Goal: Information Seeking & Learning: Learn about a topic

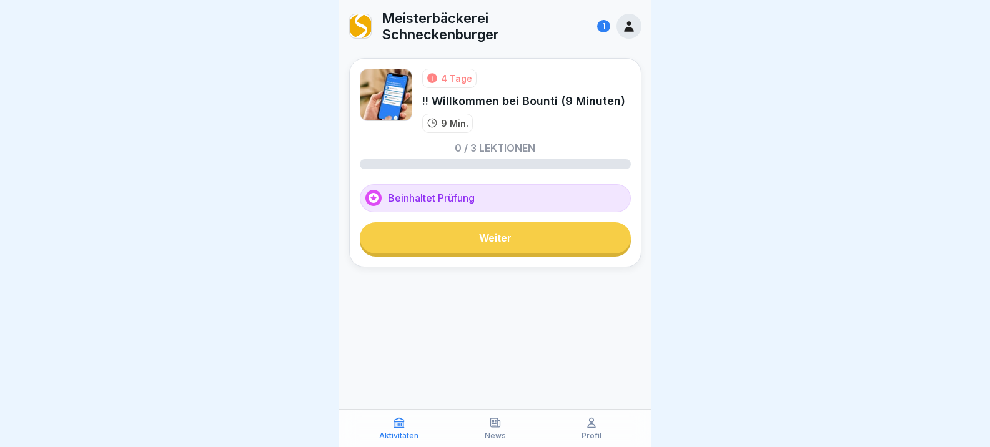
click at [484, 247] on link "Weiter" at bounding box center [495, 237] width 271 height 31
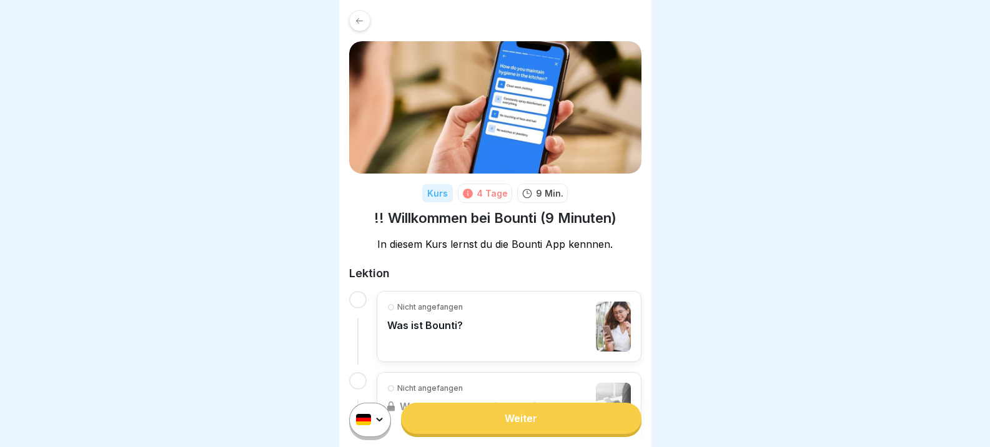
scroll to position [62, 0]
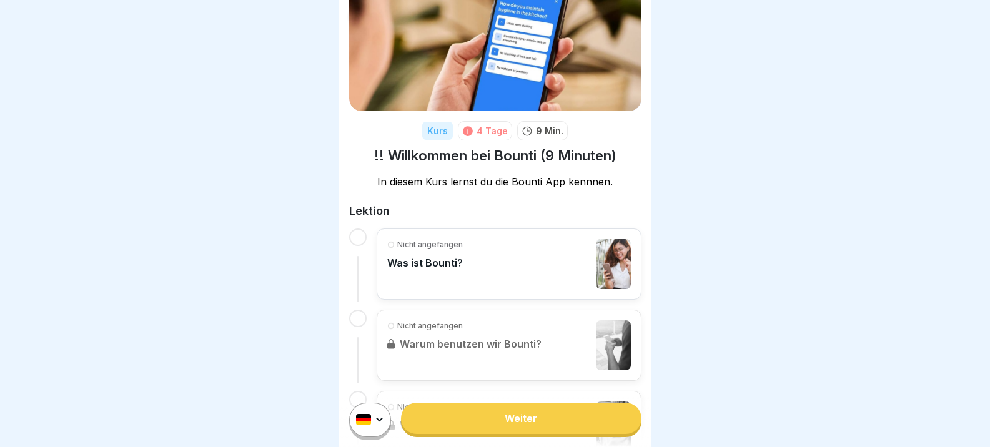
click at [462, 257] on div "Nicht angefangen Was ist Bounti?" at bounding box center [509, 264] width 244 height 50
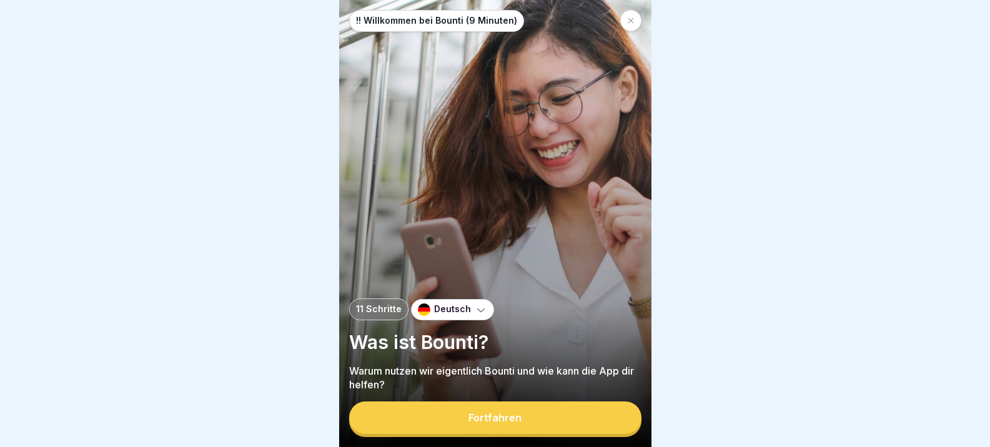
click at [633, 26] on div at bounding box center [630, 20] width 21 height 21
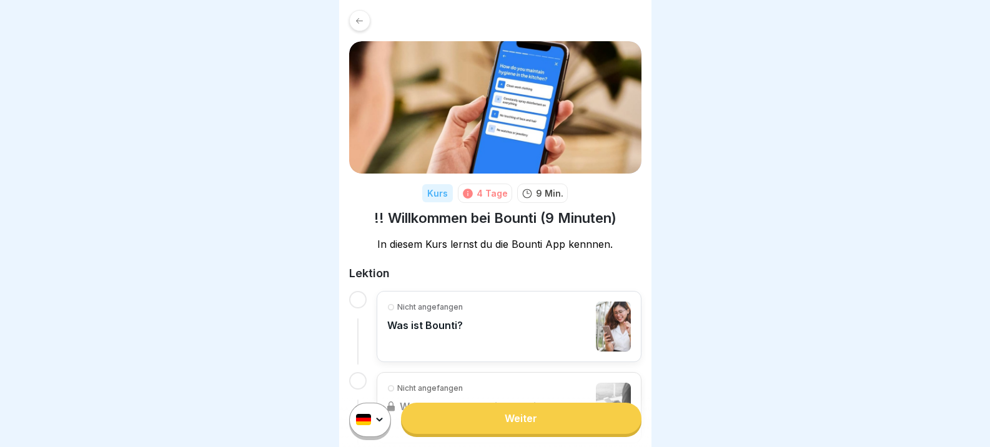
scroll to position [9, 0]
click at [379, 422] on html "Kurs 4 Tage 9 Min. !! Willkommen bei Bounti (9 Minuten) In diesem Kurs lernst d…" at bounding box center [495, 223] width 990 height 447
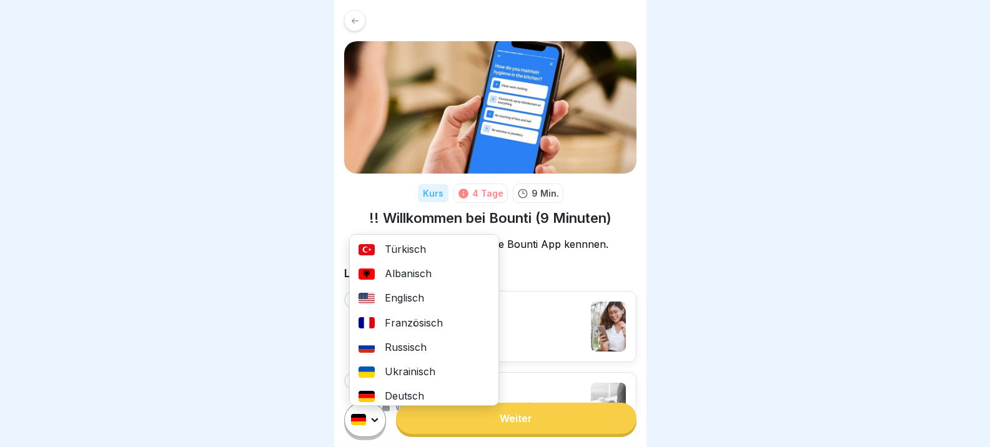
scroll to position [0, 0]
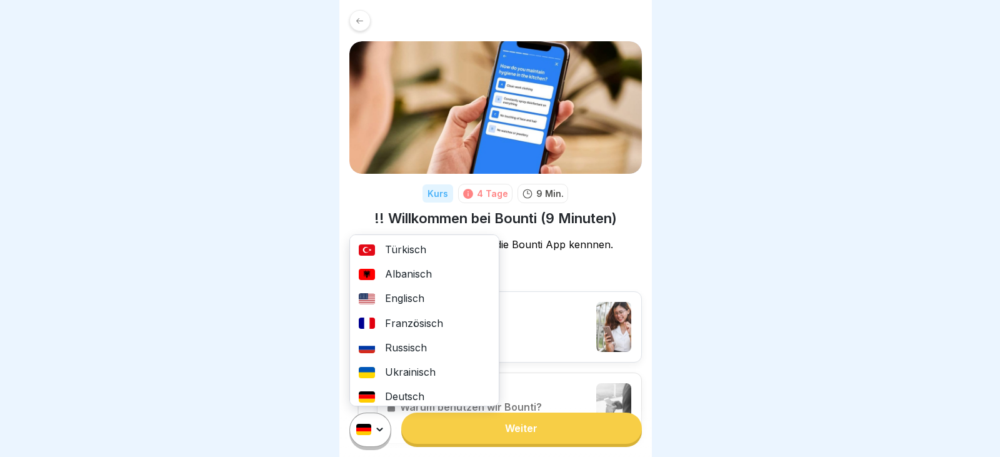
click at [397, 395] on div "Deutsch" at bounding box center [424, 396] width 149 height 24
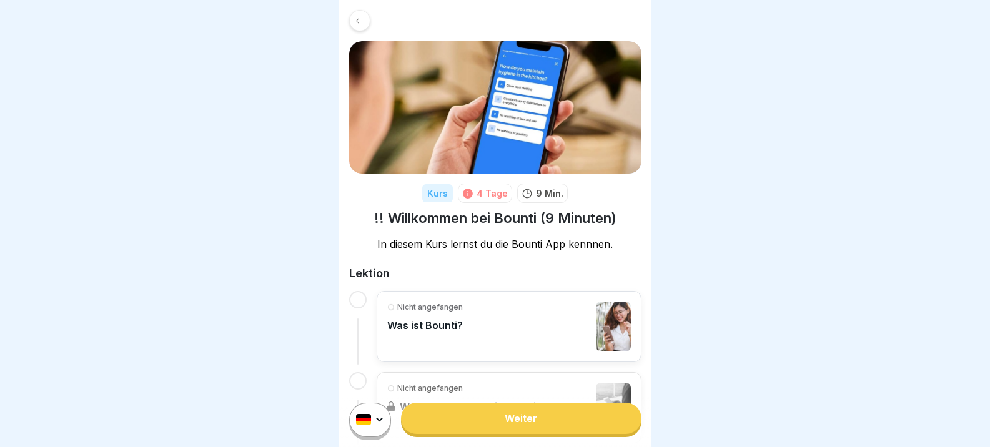
click at [365, 21] on div at bounding box center [359, 20] width 21 height 21
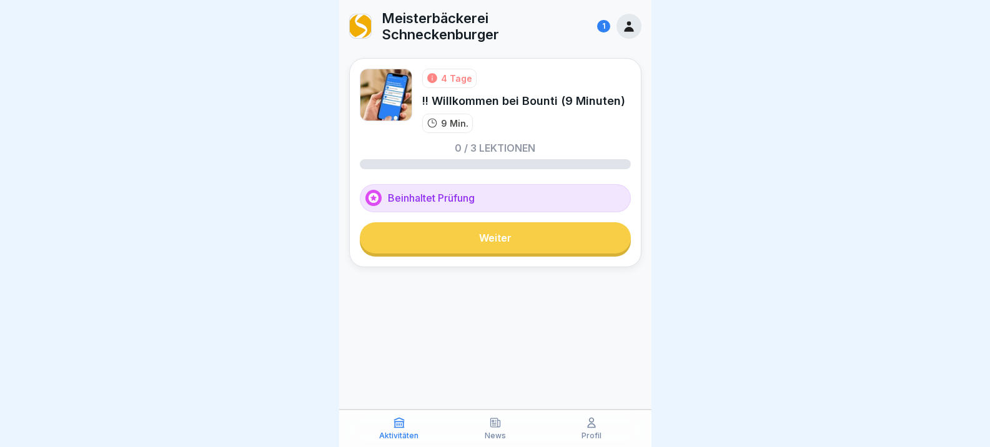
click at [633, 26] on icon at bounding box center [629, 26] width 14 height 14
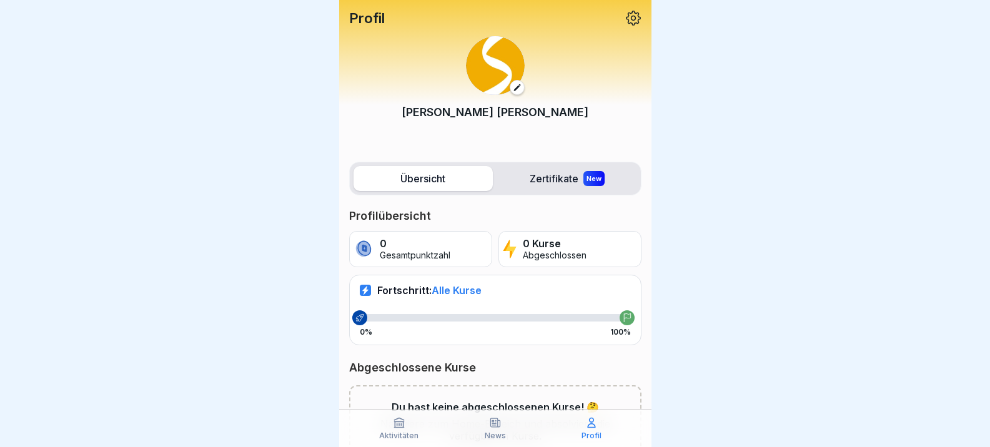
click at [625, 19] on icon at bounding box center [633, 18] width 16 height 16
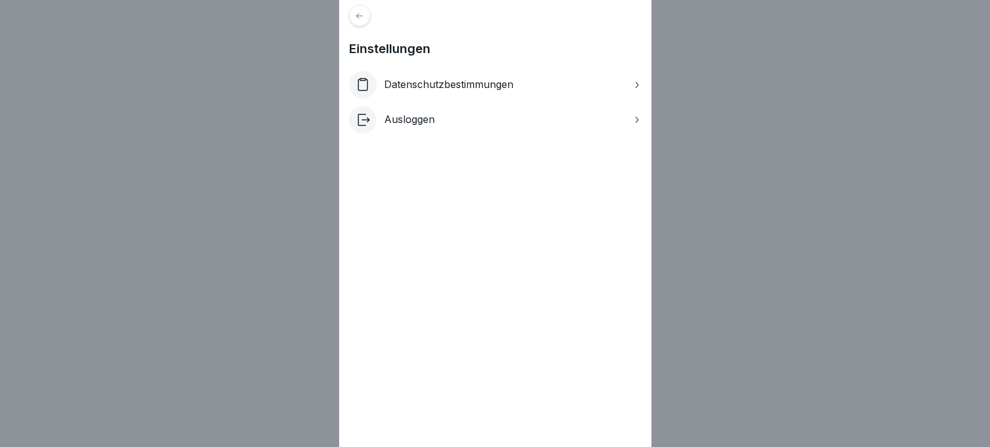
click at [364, 17] on icon at bounding box center [359, 15] width 9 height 9
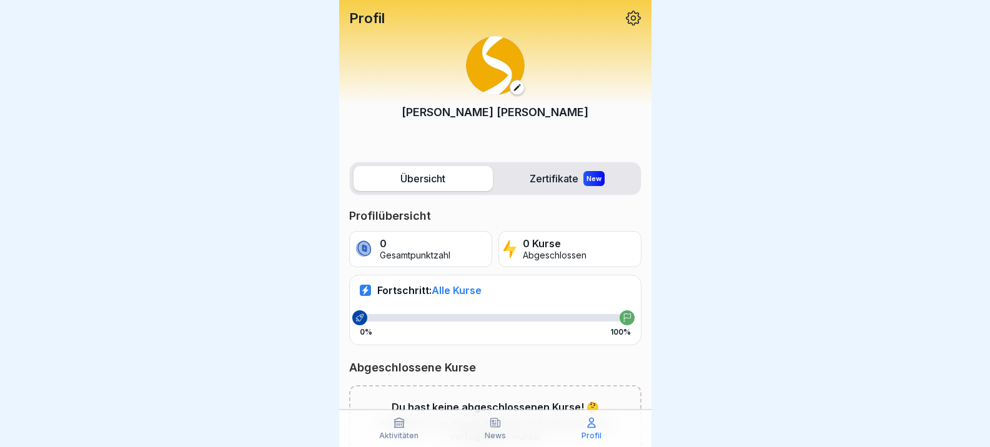
click at [514, 85] on icon at bounding box center [517, 87] width 9 height 9
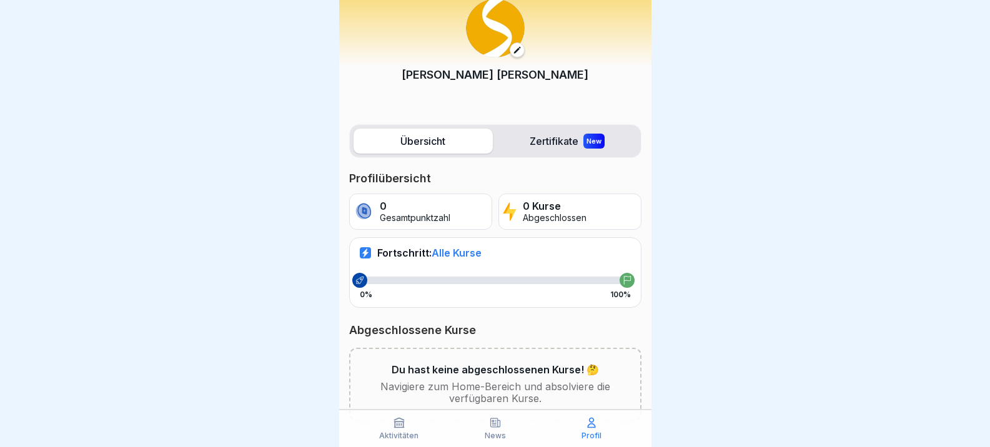
scroll to position [74, 0]
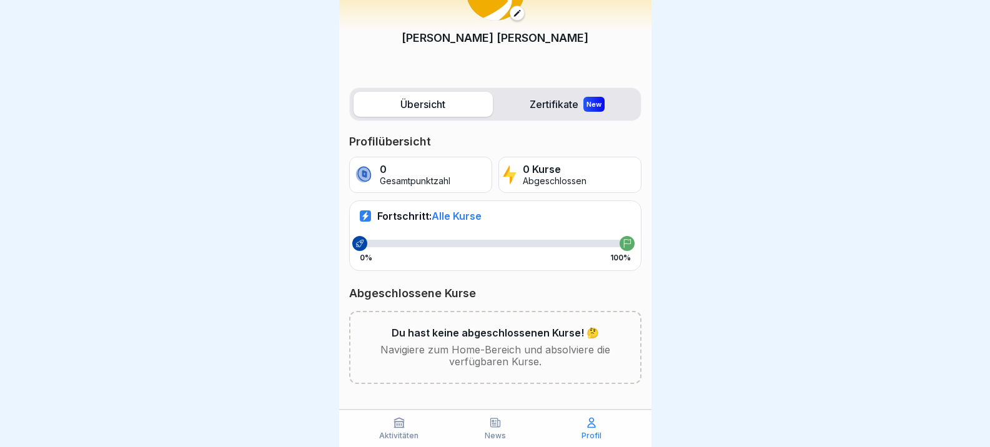
click at [594, 425] on icon at bounding box center [591, 423] width 7 height 9
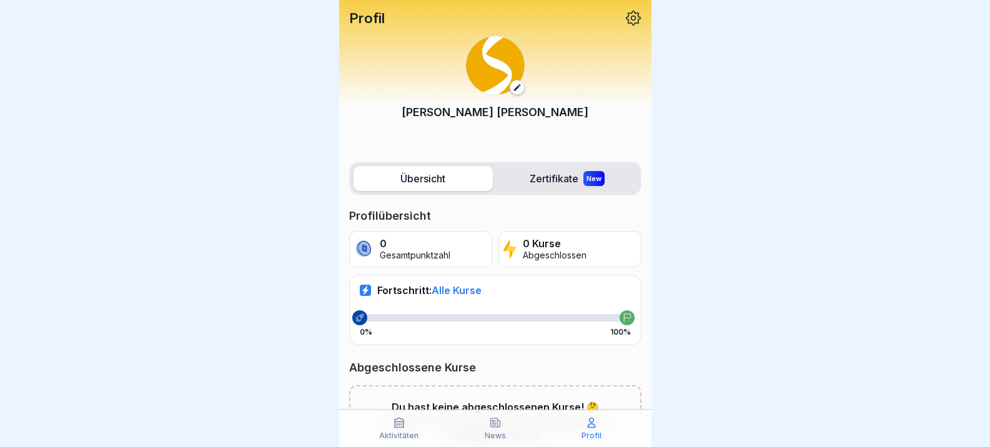
click at [625, 16] on icon at bounding box center [633, 18] width 16 height 16
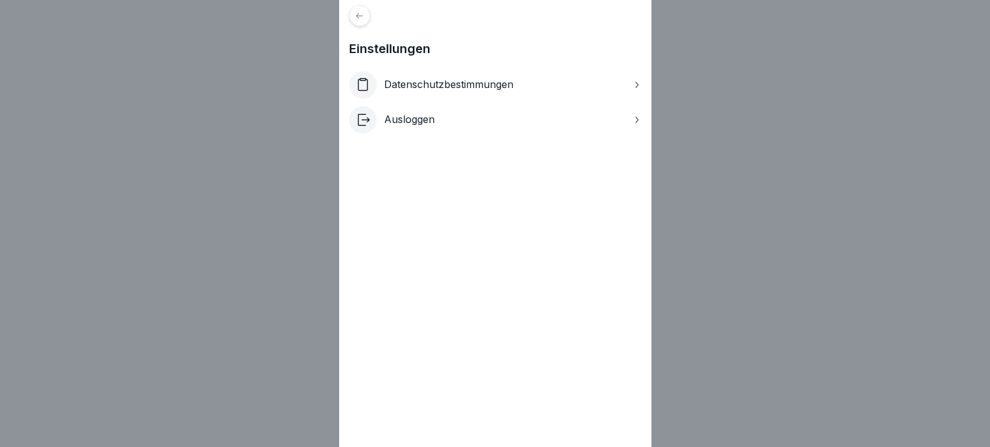
click at [409, 81] on p "Datenschutzbestimmungen" at bounding box center [448, 85] width 129 height 12
click at [363, 20] on icon at bounding box center [359, 15] width 9 height 9
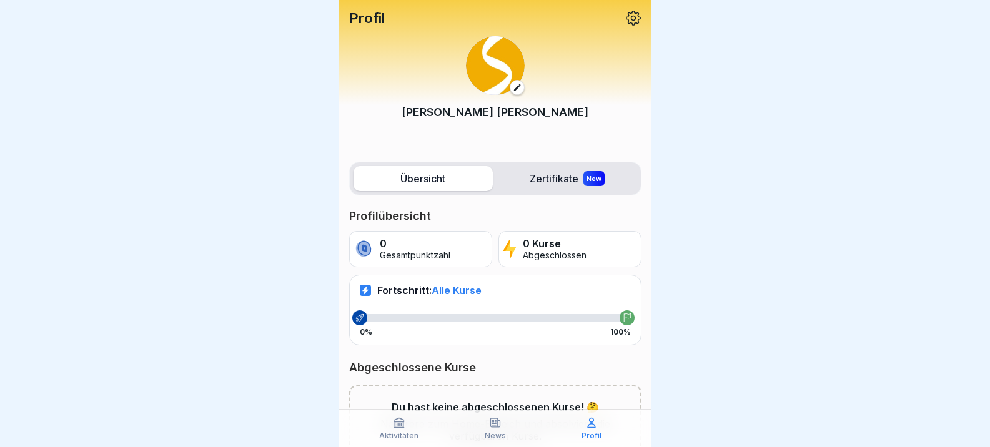
click at [631, 14] on icon at bounding box center [633, 18] width 16 height 16
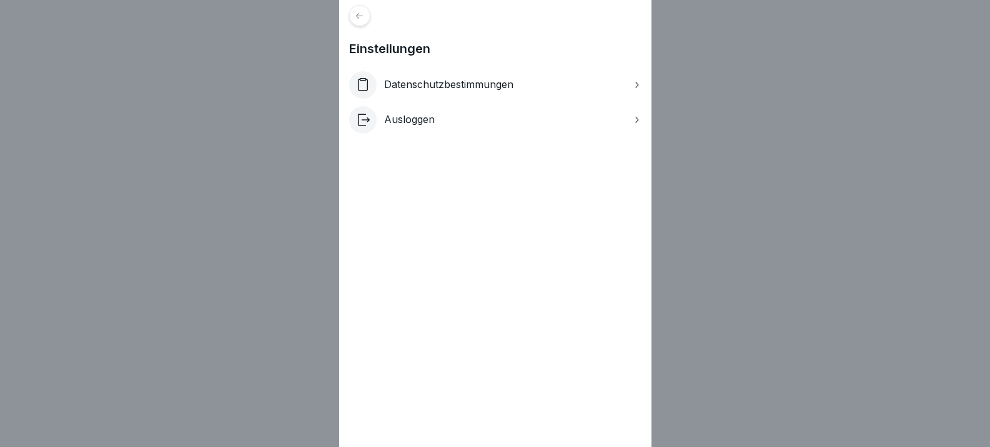
scroll to position [9, 0]
click at [412, 125] on p "Ausloggen" at bounding box center [409, 120] width 51 height 12
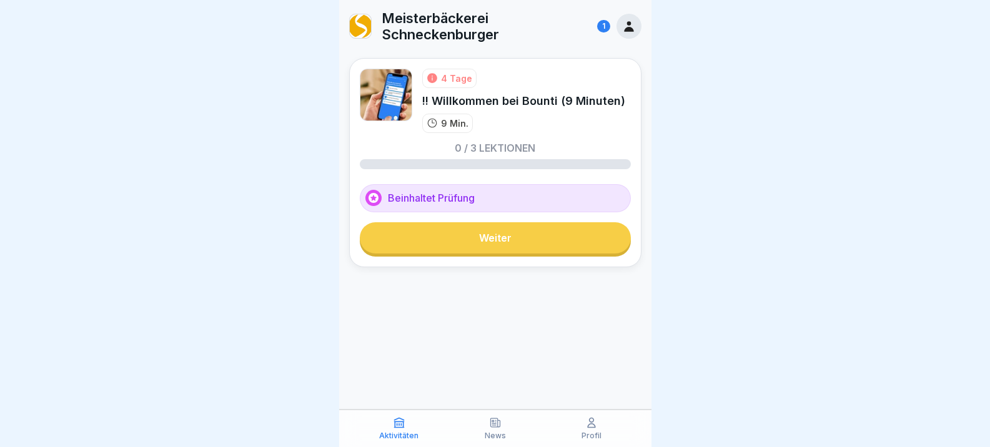
click at [625, 24] on icon at bounding box center [629, 26] width 14 height 14
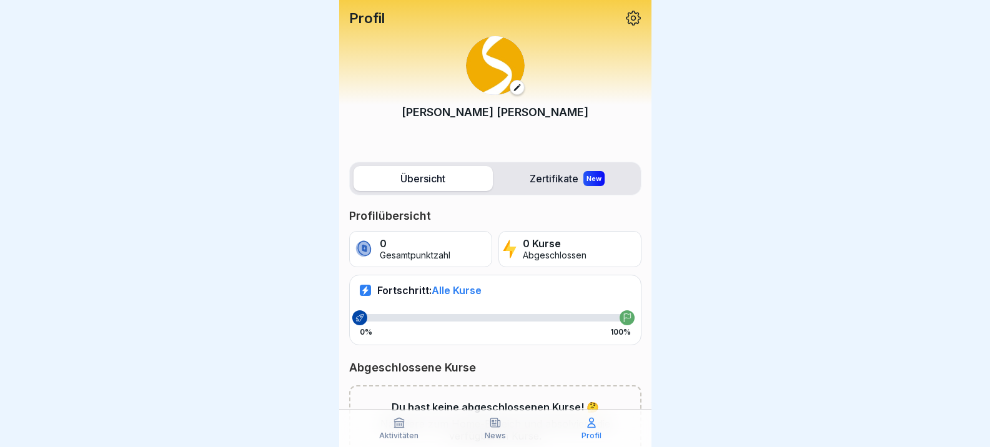
click at [513, 86] on icon at bounding box center [517, 87] width 9 height 9
click at [434, 184] on label "Übersicht" at bounding box center [423, 178] width 139 height 25
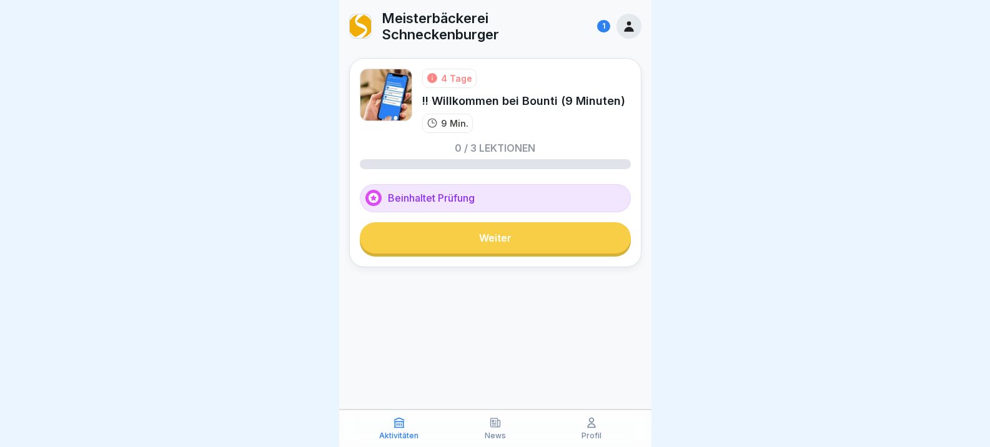
click at [592, 435] on p "Profil" at bounding box center [592, 436] width 20 height 9
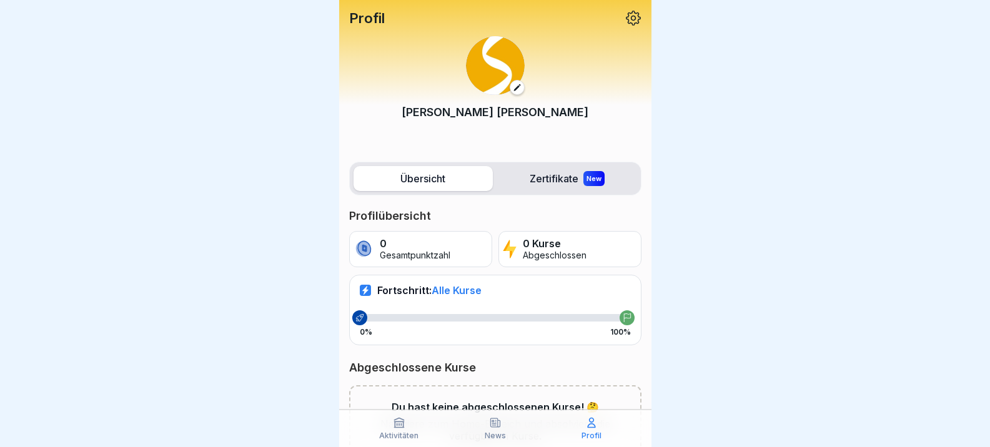
click at [500, 429] on icon at bounding box center [495, 423] width 12 height 12
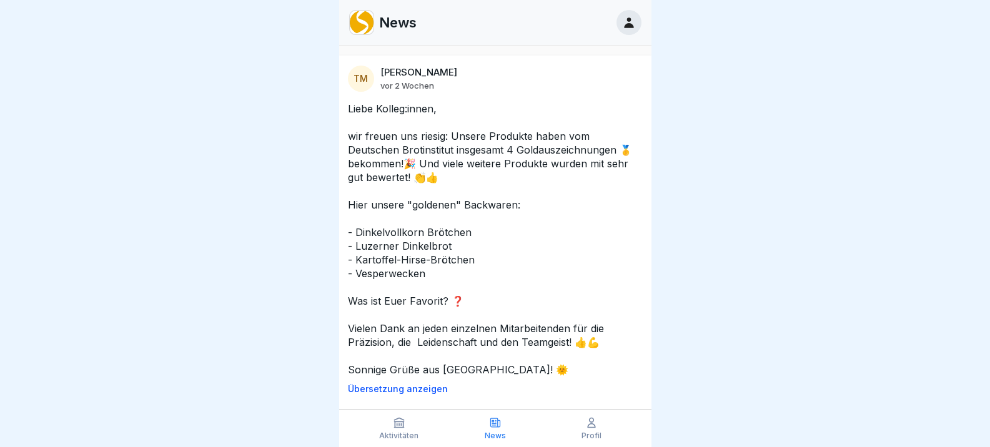
click at [397, 424] on icon at bounding box center [398, 423] width 9 height 9
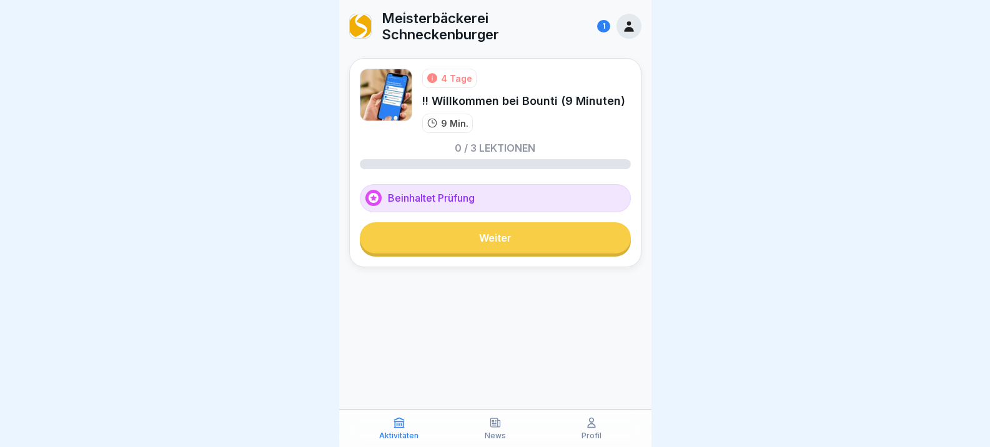
click at [501, 247] on link "Weiter" at bounding box center [495, 237] width 271 height 31
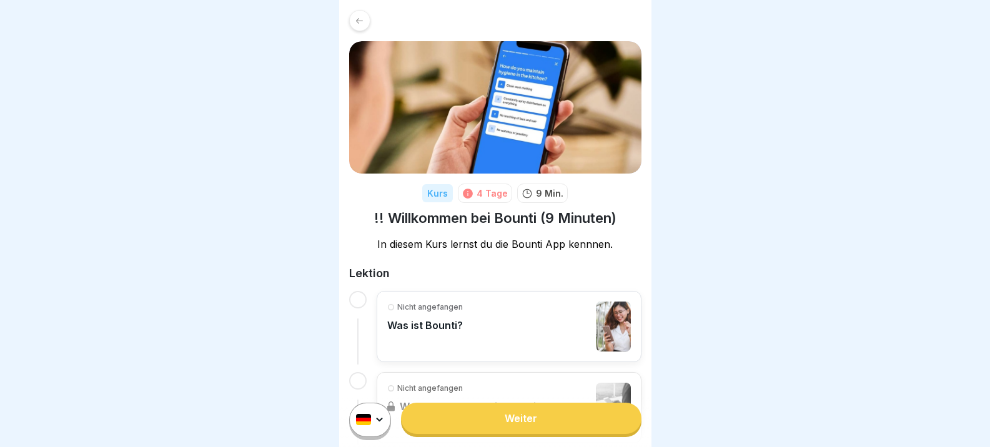
click at [500, 427] on link "Weiter" at bounding box center [521, 418] width 240 height 31
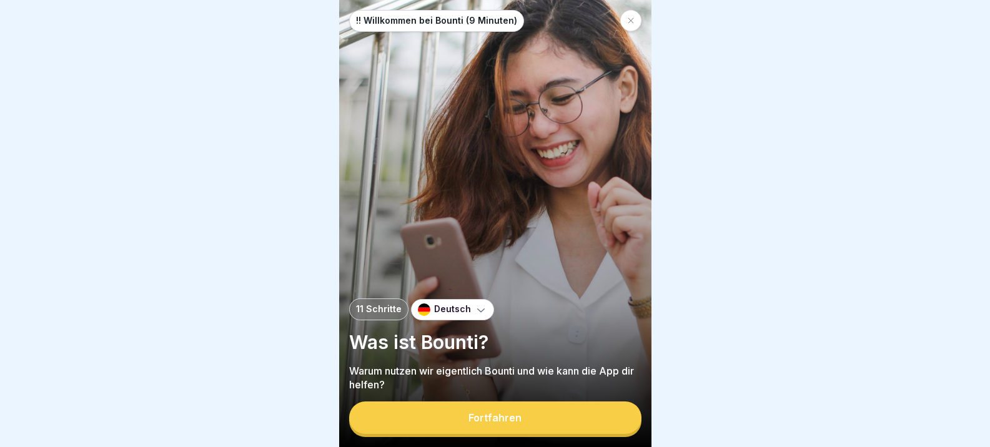
click at [513, 424] on div "Fortfahren" at bounding box center [495, 417] width 53 height 11
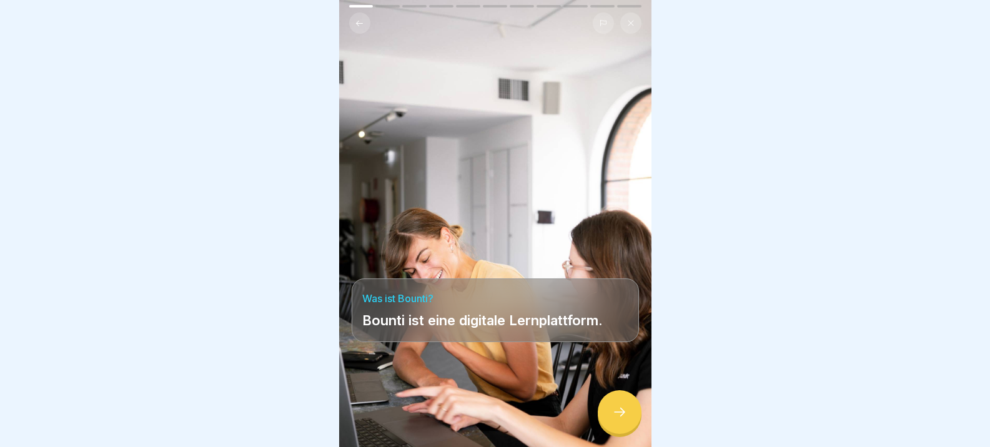
click at [610, 412] on div at bounding box center [620, 412] width 44 height 44
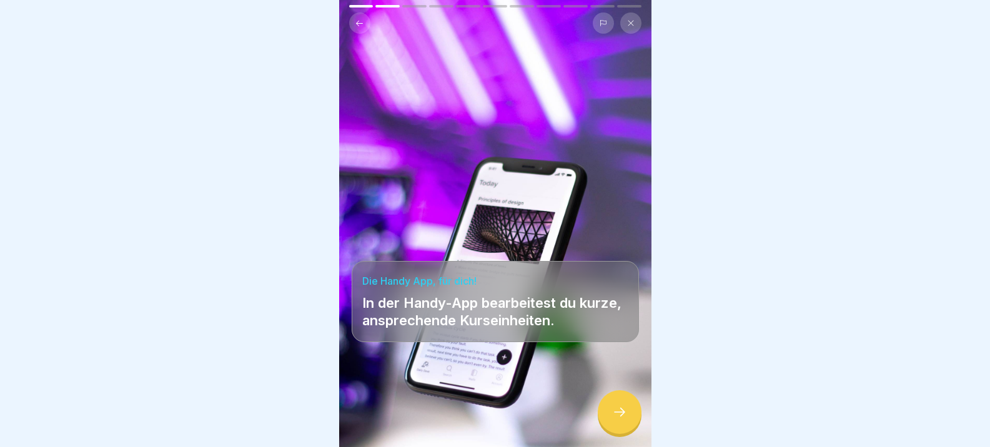
scroll to position [9, 0]
click at [615, 412] on icon at bounding box center [619, 412] width 15 height 15
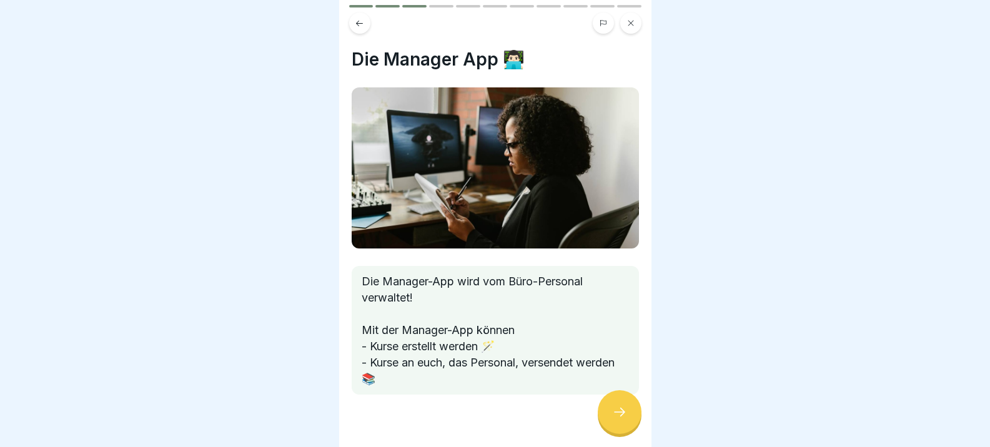
click at [619, 415] on icon at bounding box center [619, 412] width 15 height 15
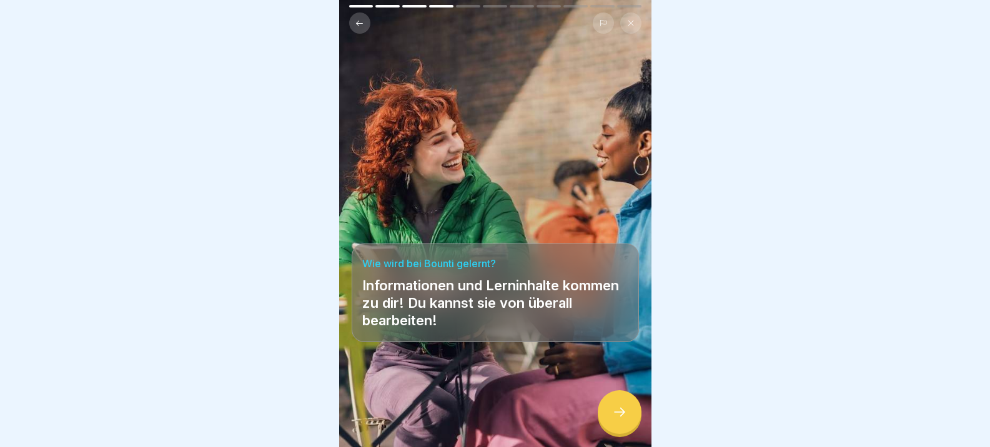
click at [622, 419] on icon at bounding box center [619, 412] width 15 height 15
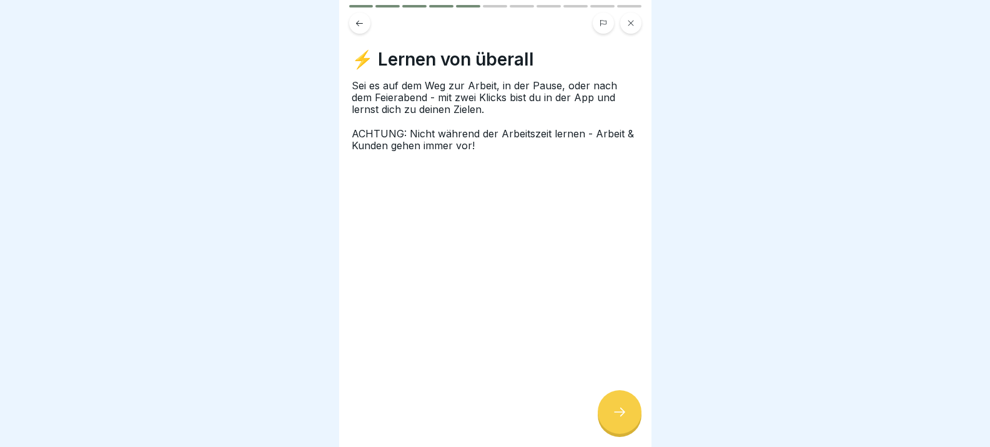
click at [618, 410] on icon at bounding box center [619, 412] width 15 height 15
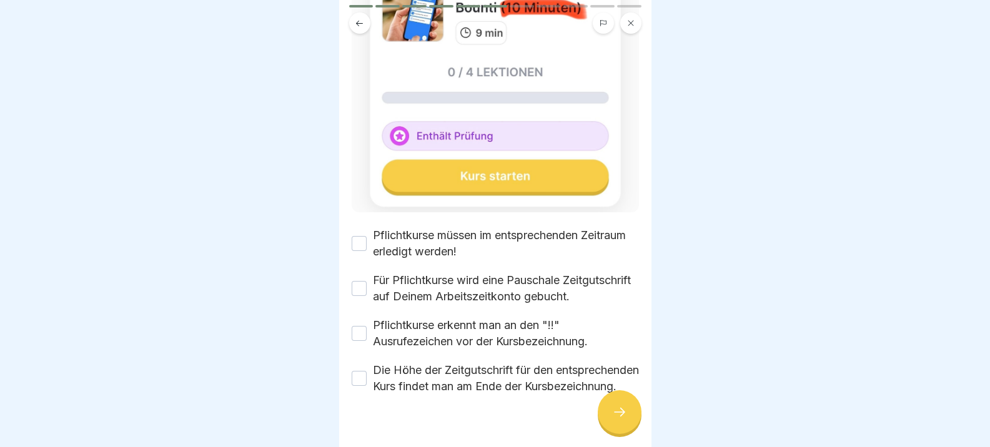
scroll to position [187, 0]
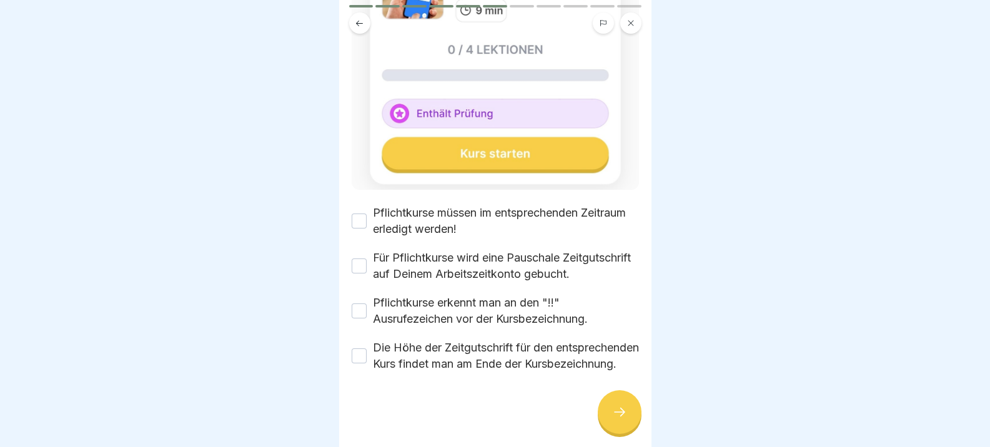
click at [365, 214] on button "Pflichtkurse müssen im entsprechenden Zeitraum erledigt werden!" at bounding box center [359, 221] width 15 height 15
click at [365, 259] on button "Für Pflichtkurse wird eine Pauschale Zeitgutschrift auf Deinem Arbeitszeitkonto…" at bounding box center [359, 266] width 15 height 15
click at [364, 304] on button "Pflichtkurse erkennt man an den "!!" Ausrufezeichen vor der Kursbezeichnung." at bounding box center [359, 311] width 15 height 15
click at [365, 349] on button "Die Höhe der Zeitgutschrift für den entsprechenden Kurs findet man am Ende der …" at bounding box center [359, 356] width 15 height 15
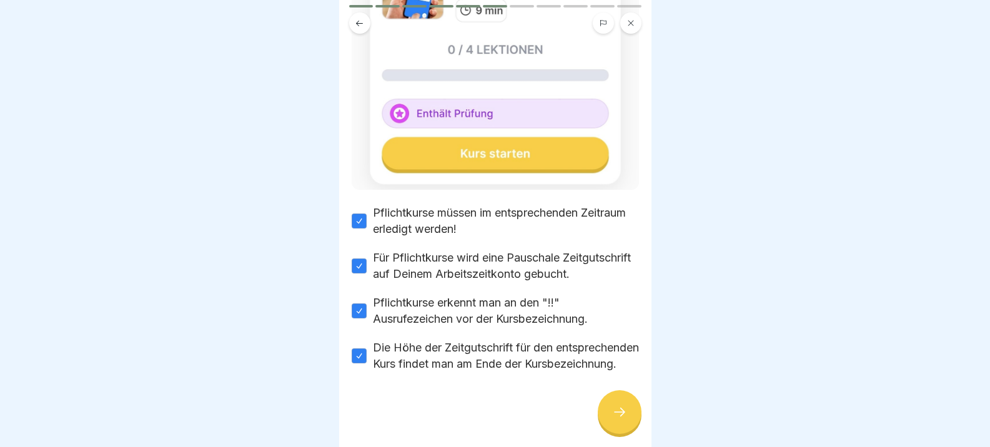
click at [620, 410] on icon at bounding box center [619, 412] width 15 height 15
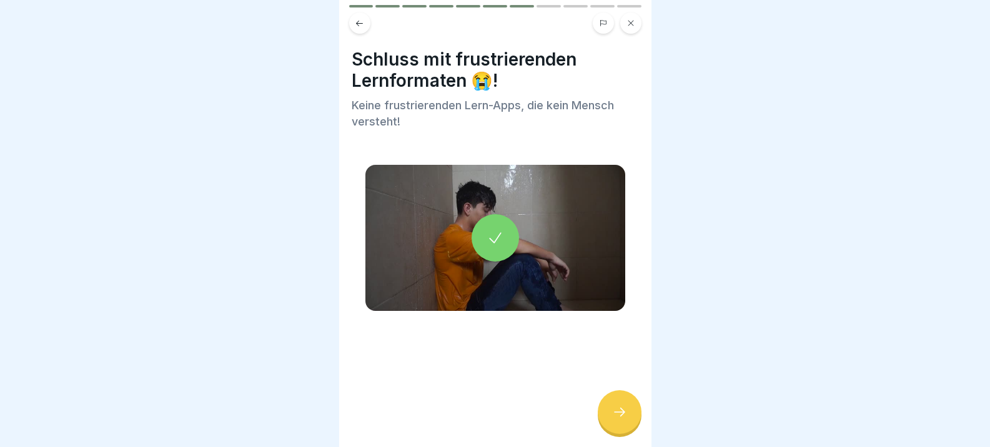
click at [627, 417] on div at bounding box center [620, 412] width 44 height 44
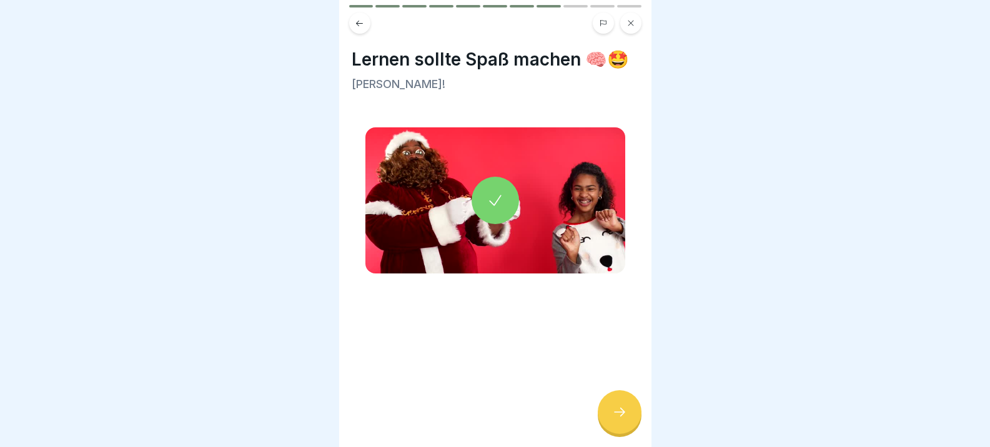
click at [617, 421] on div at bounding box center [620, 412] width 44 height 44
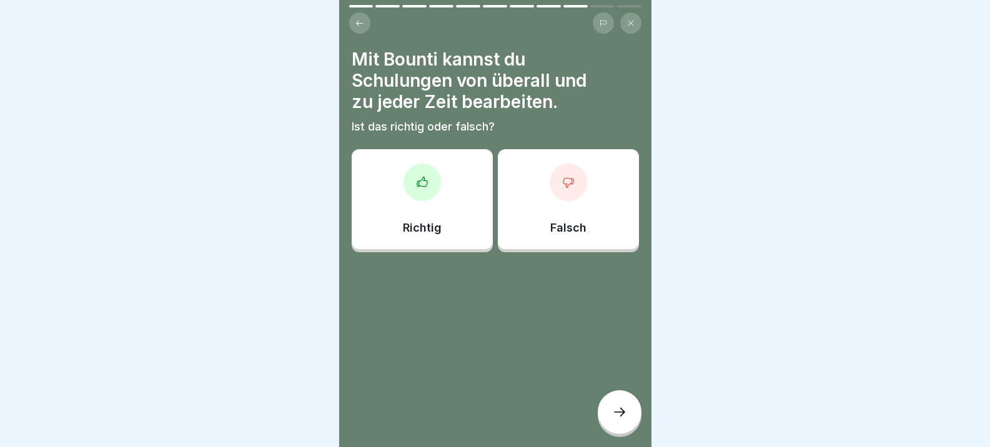
click at [436, 198] on div "Richtig" at bounding box center [422, 199] width 141 height 100
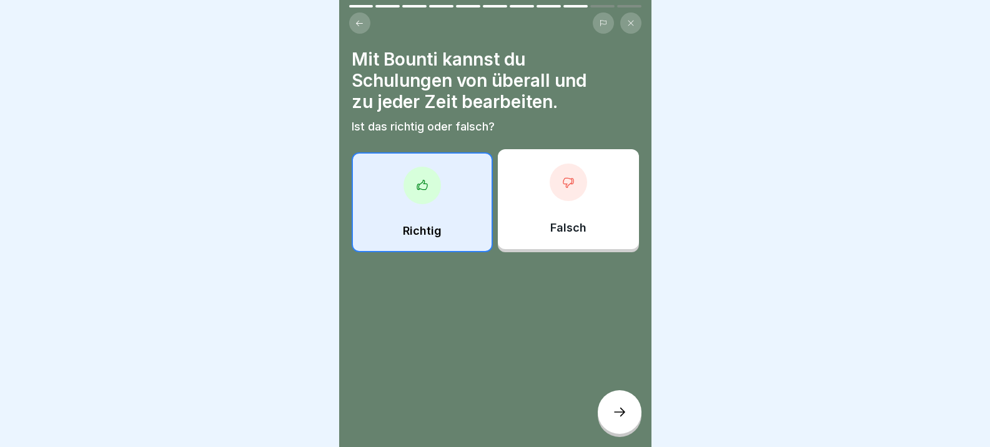
click at [620, 409] on icon at bounding box center [619, 412] width 15 height 15
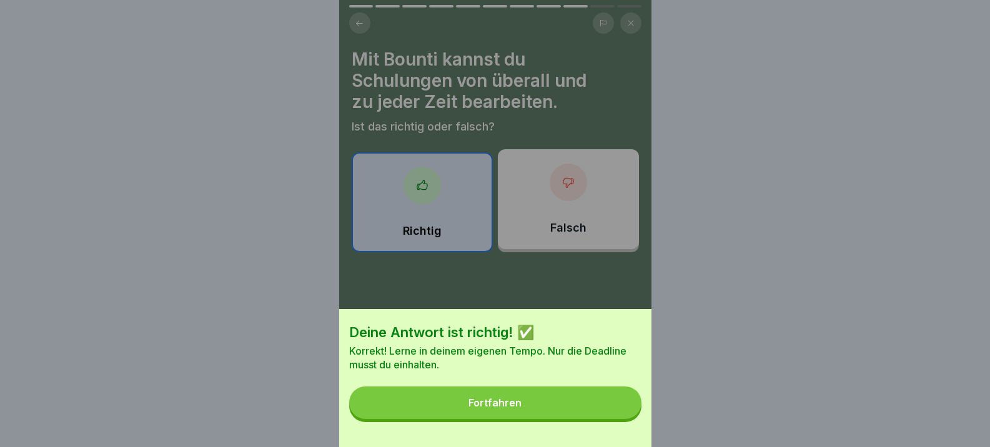
click at [537, 410] on button "Fortfahren" at bounding box center [495, 403] width 292 height 32
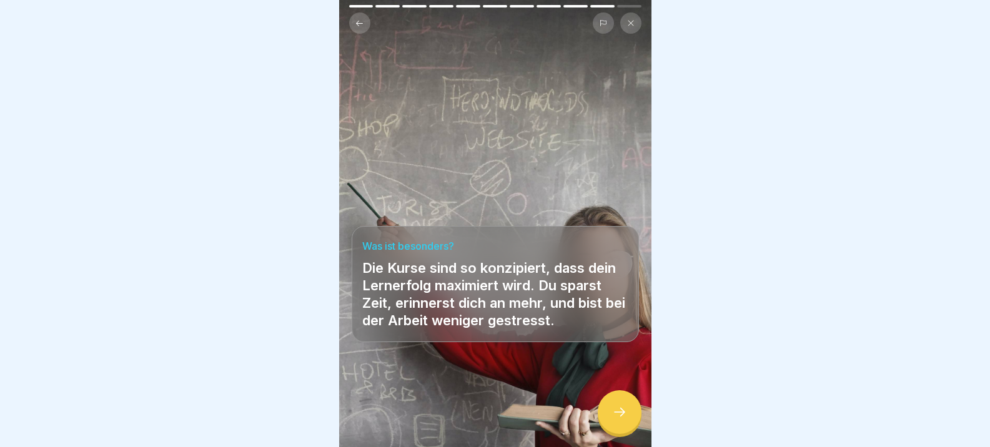
click at [612, 416] on icon at bounding box center [619, 412] width 15 height 15
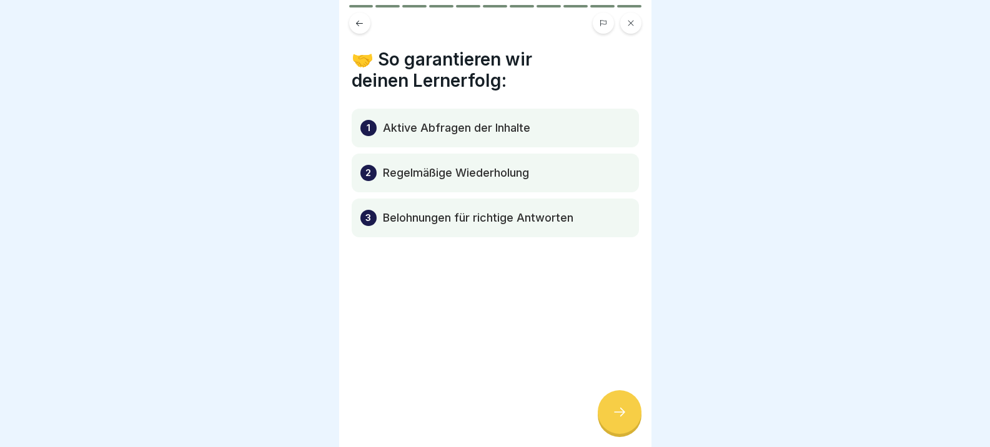
click at [630, 407] on div at bounding box center [620, 412] width 44 height 44
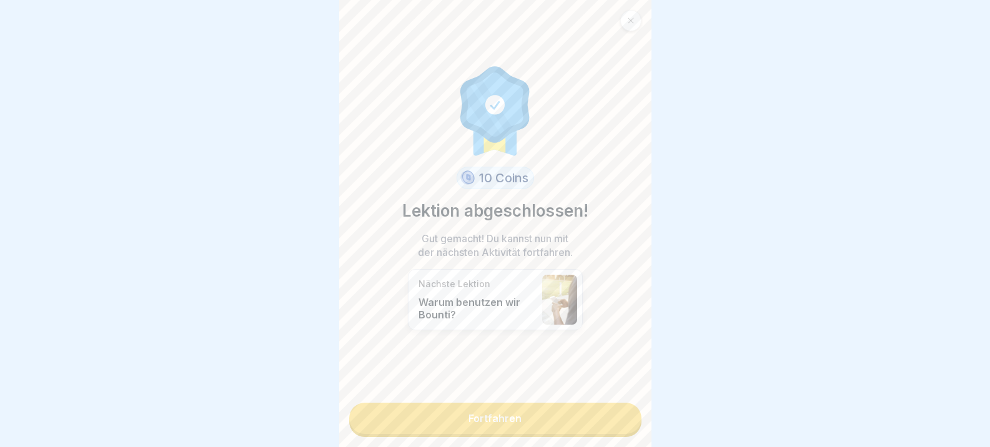
click at [504, 415] on link "Fortfahren" at bounding box center [495, 418] width 292 height 31
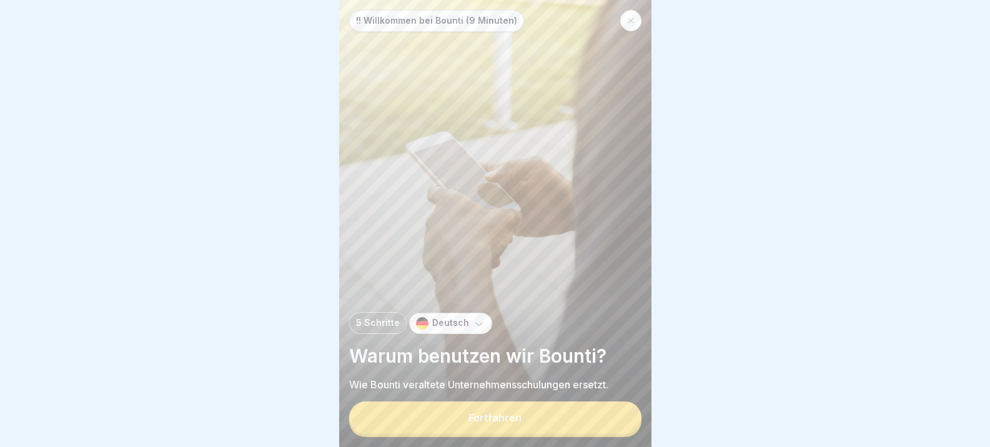
click at [505, 434] on button "Fortfahren" at bounding box center [495, 418] width 292 height 32
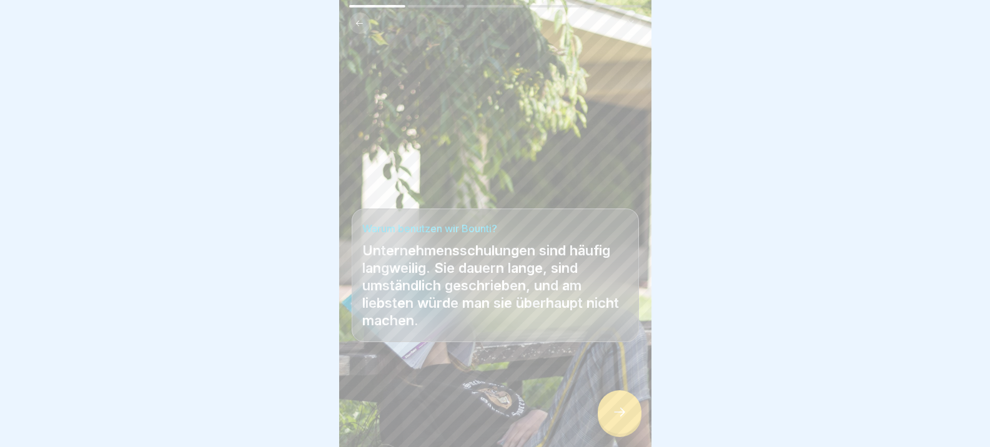
click at [622, 432] on div at bounding box center [620, 412] width 44 height 44
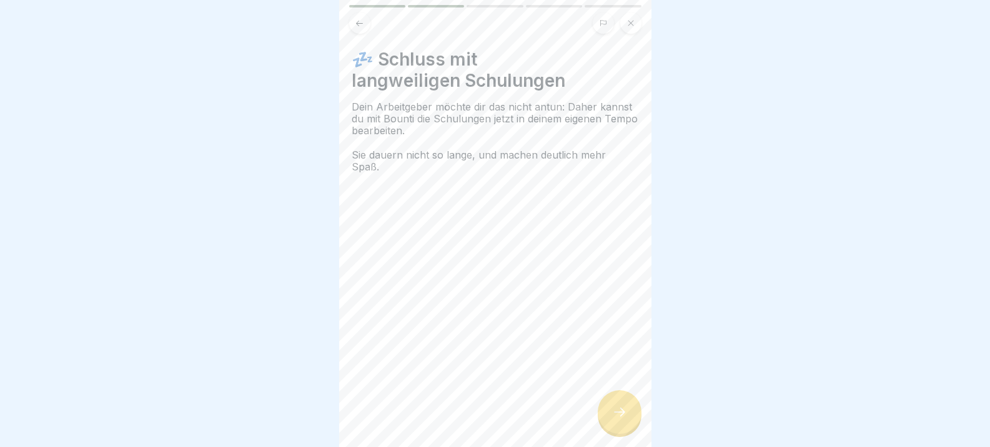
click at [614, 420] on icon at bounding box center [619, 412] width 15 height 15
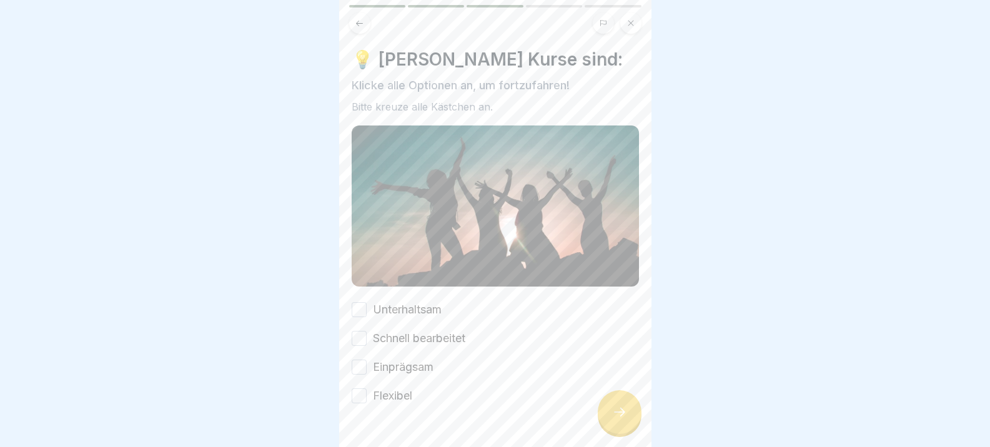
click at [360, 308] on button "Unterhaltsam" at bounding box center [359, 309] width 15 height 15
click at [364, 334] on button "Schnell bearbeitet" at bounding box center [359, 338] width 15 height 15
click at [358, 368] on button "Einprägsam" at bounding box center [359, 367] width 15 height 15
click at [362, 391] on button "Flexibel" at bounding box center [359, 396] width 15 height 15
click at [623, 420] on icon at bounding box center [619, 412] width 15 height 15
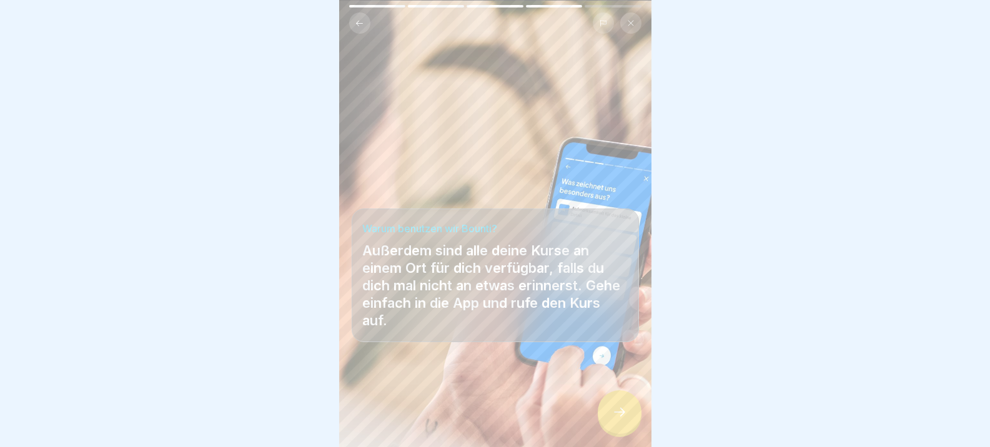
click at [623, 420] on icon at bounding box center [619, 412] width 15 height 15
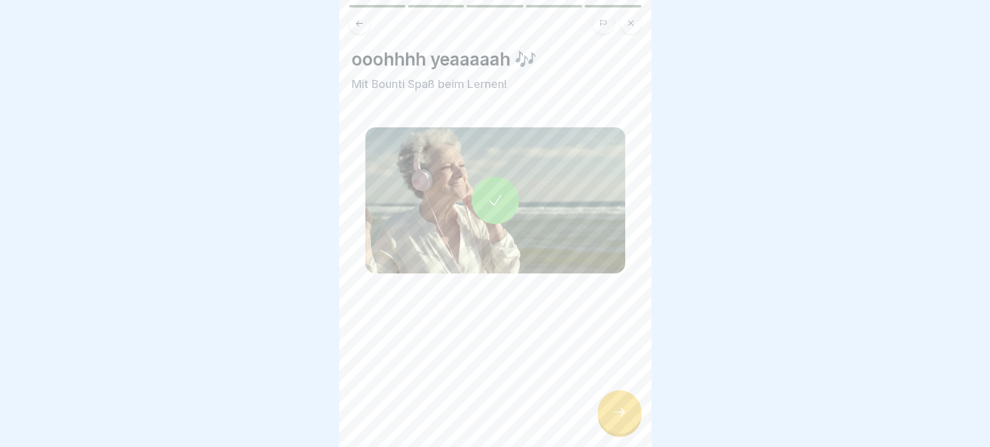
click at [610, 417] on div at bounding box center [620, 412] width 44 height 44
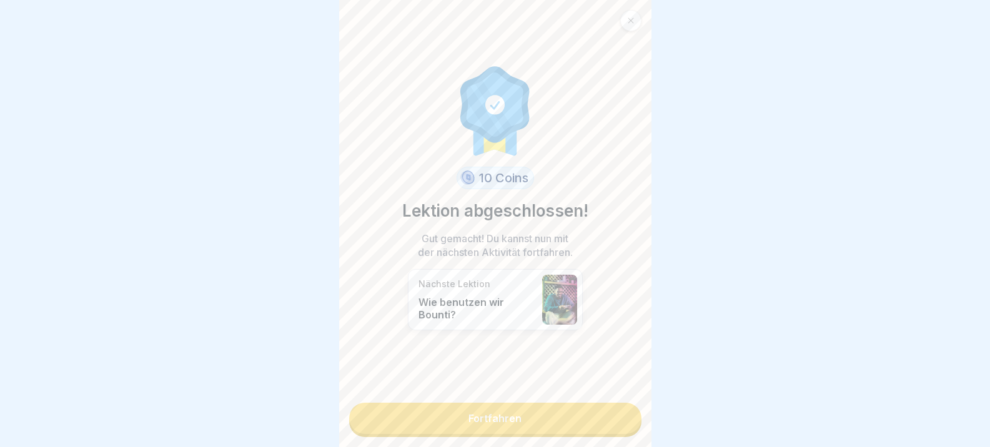
click at [507, 422] on link "Fortfahren" at bounding box center [495, 418] width 292 height 31
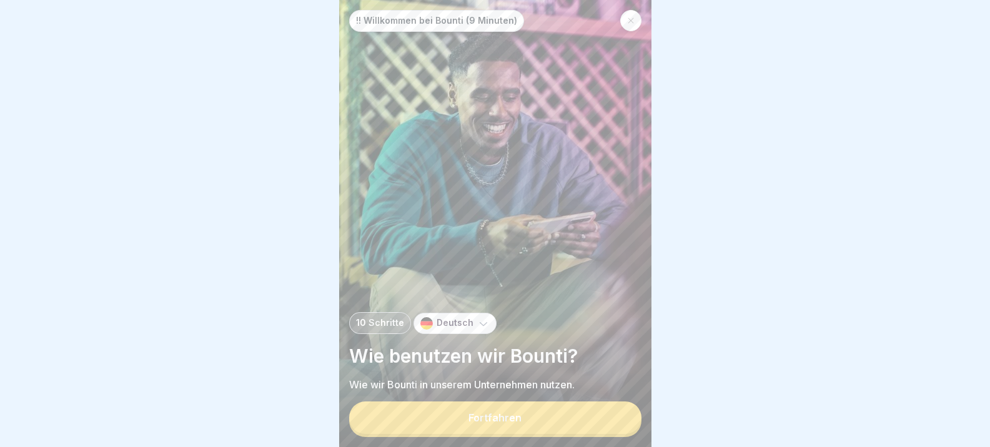
click at [432, 424] on button "Fortfahren" at bounding box center [495, 418] width 292 height 32
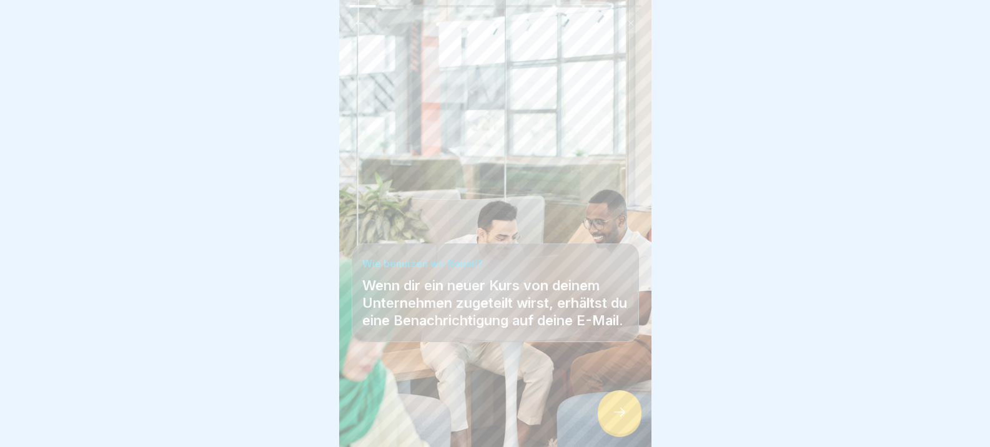
click at [616, 420] on icon at bounding box center [619, 412] width 15 height 15
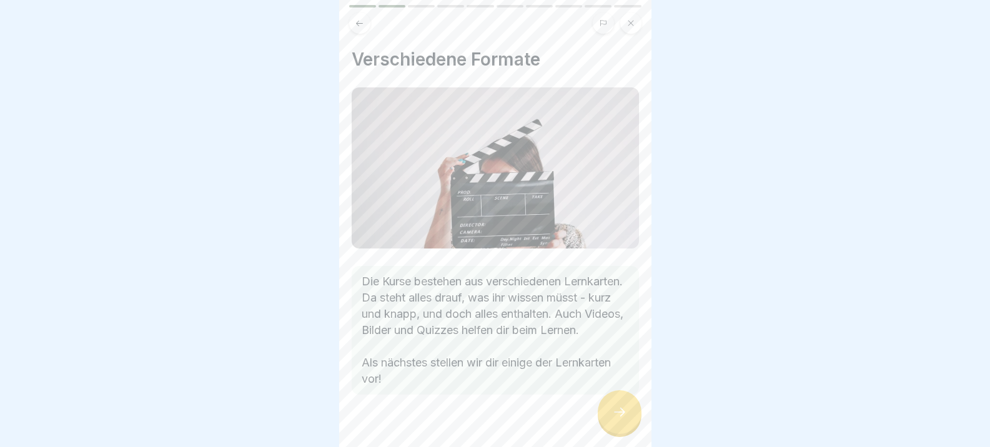
click at [624, 420] on icon at bounding box center [619, 412] width 15 height 15
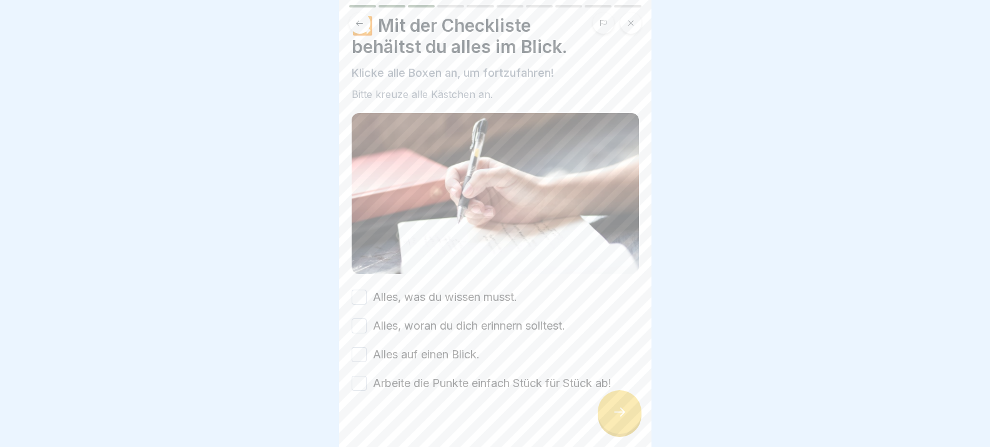
scroll to position [48, 0]
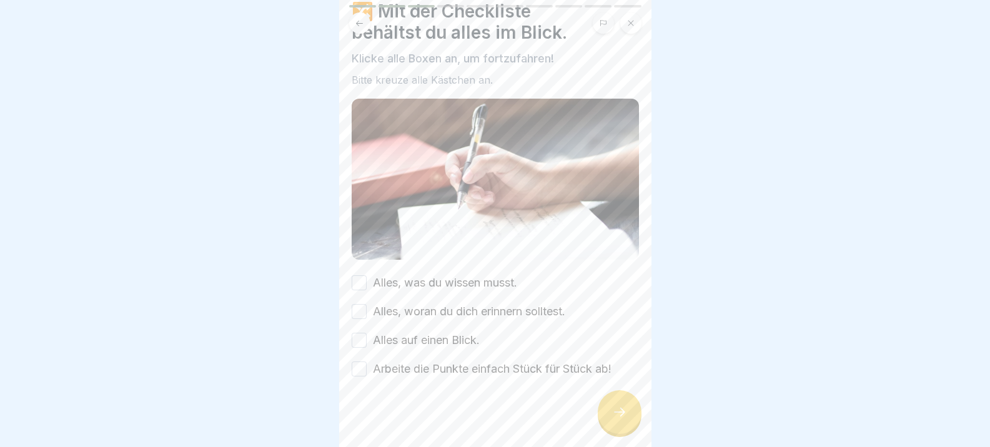
click at [365, 283] on button "Alles, was du wissen musst." at bounding box center [359, 283] width 15 height 15
click at [360, 310] on button "Alles, woran du dich erinnern solltest." at bounding box center [359, 311] width 15 height 15
click at [352, 335] on button "Alles auf einen Blick." at bounding box center [359, 340] width 15 height 15
click at [362, 369] on button "Arbeite die Punkte einfach Stück für Stück ab!" at bounding box center [359, 369] width 15 height 15
drag, startPoint x: 624, startPoint y: 419, endPoint x: 623, endPoint y: 409, distance: 10.0
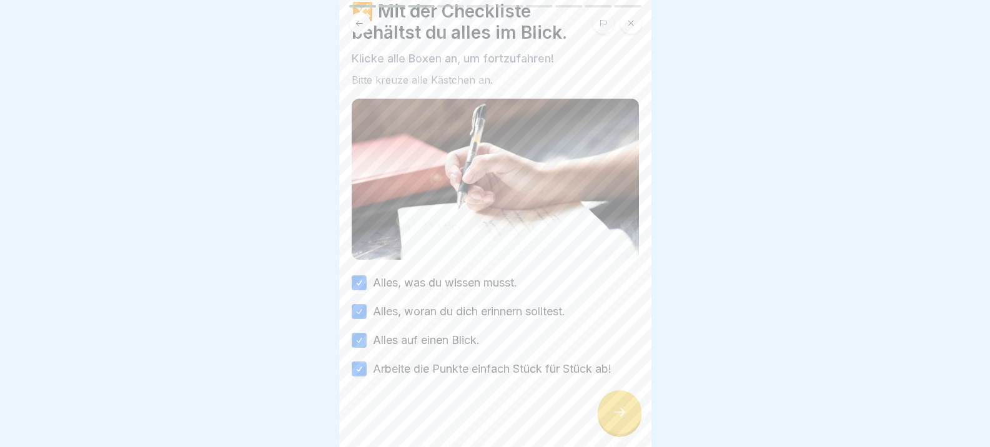
click at [624, 420] on icon at bounding box center [619, 412] width 15 height 15
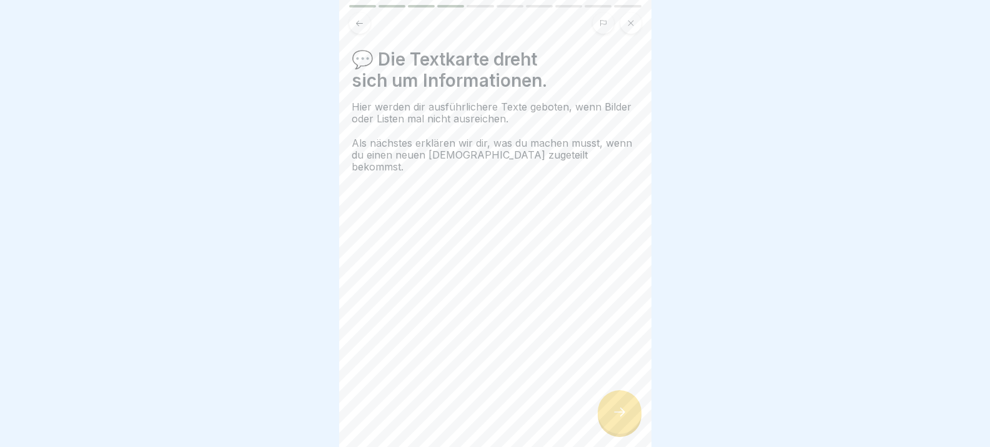
click at [623, 420] on icon at bounding box center [619, 412] width 15 height 15
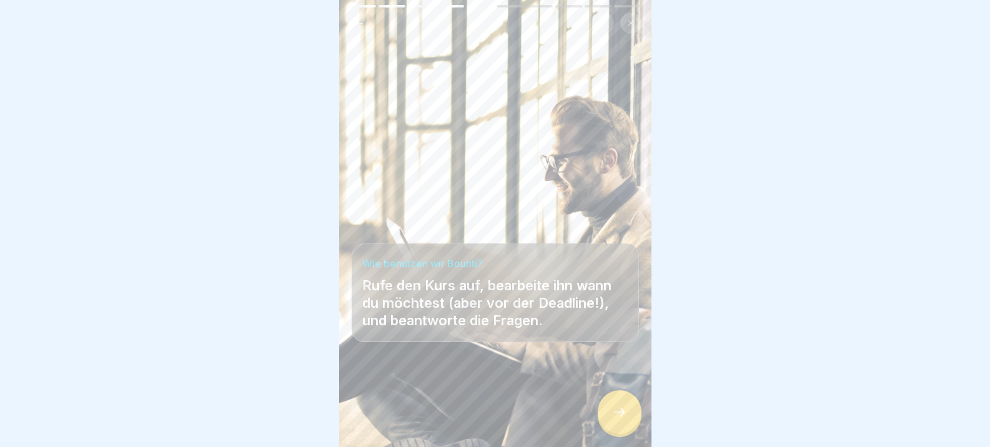
click at [618, 419] on icon at bounding box center [619, 412] width 15 height 15
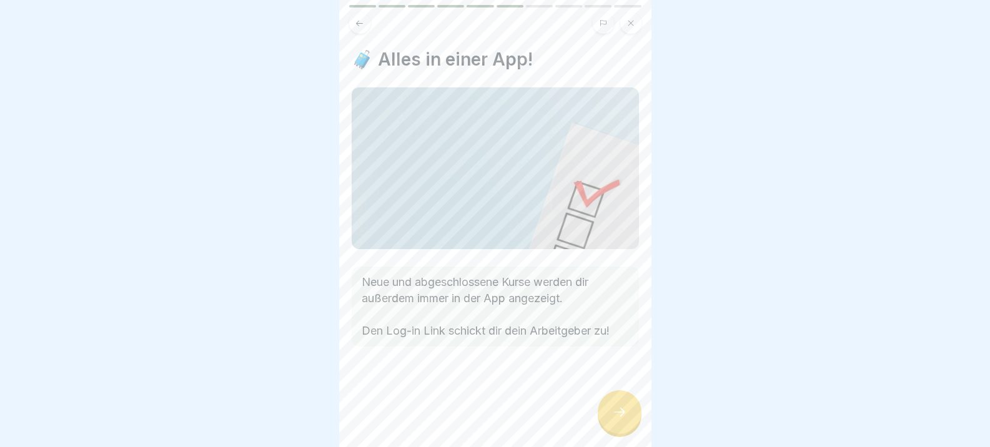
click at [622, 420] on icon at bounding box center [619, 412] width 15 height 15
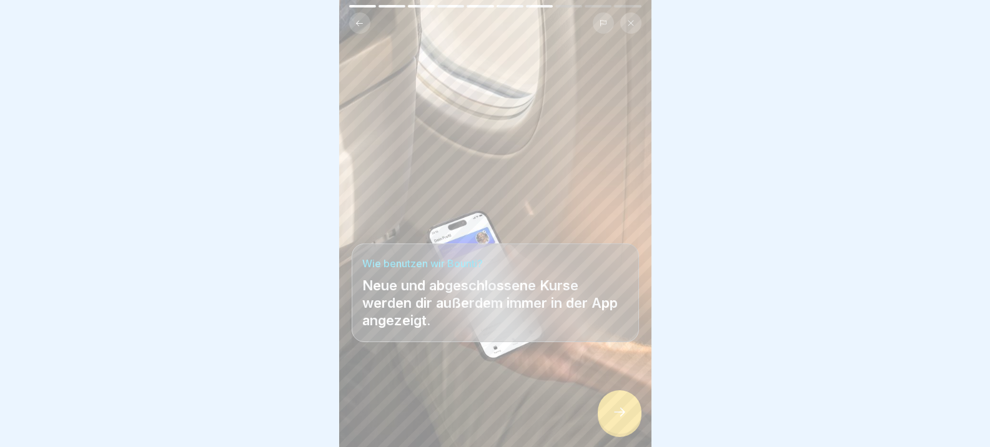
click at [607, 419] on div at bounding box center [620, 412] width 44 height 44
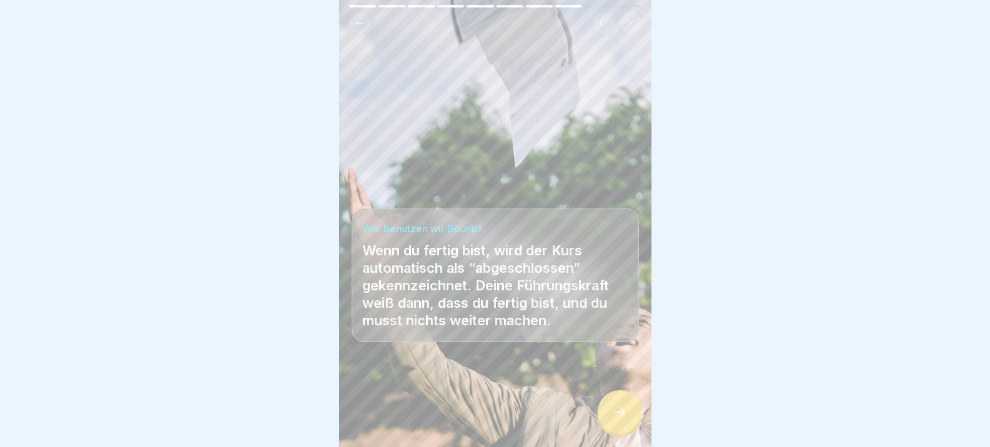
click at [617, 410] on div at bounding box center [620, 412] width 44 height 44
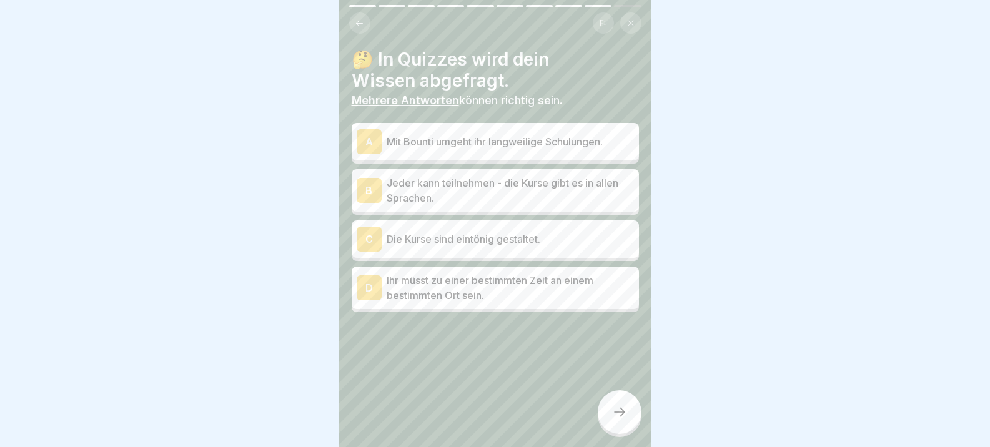
click at [368, 149] on div "A" at bounding box center [369, 141] width 25 height 25
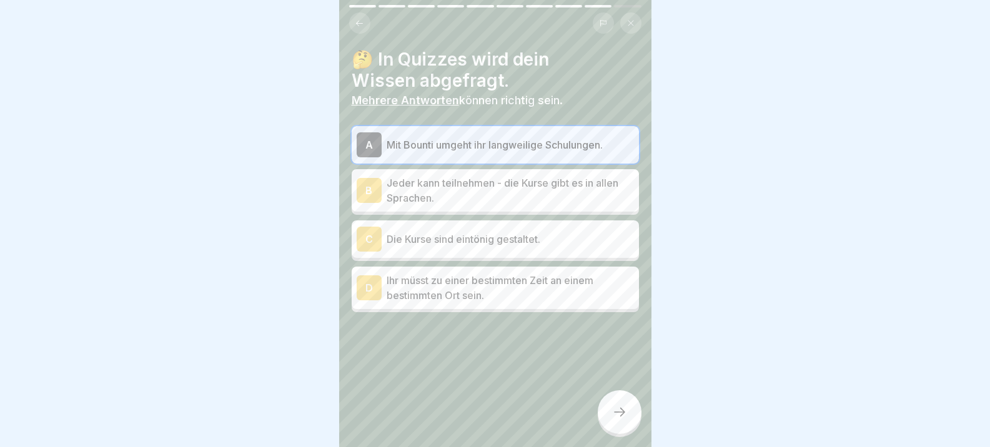
click at [378, 190] on div "B" at bounding box center [369, 190] width 25 height 25
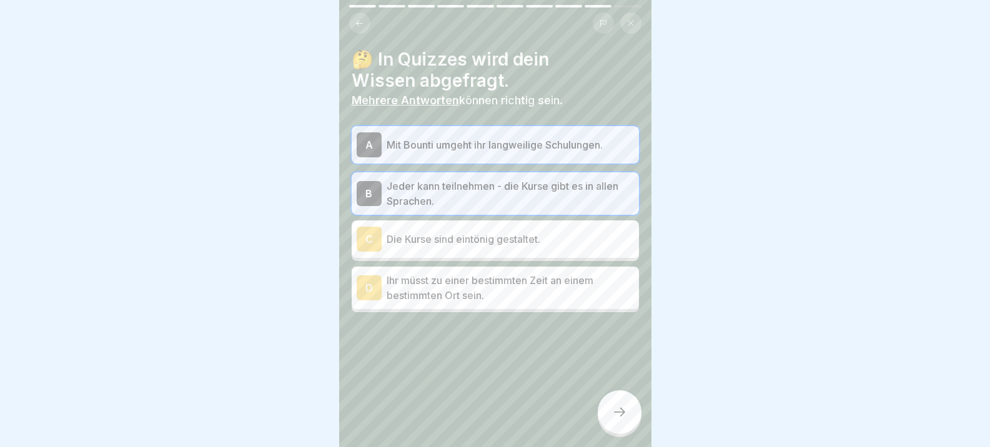
click at [627, 417] on icon at bounding box center [619, 412] width 15 height 15
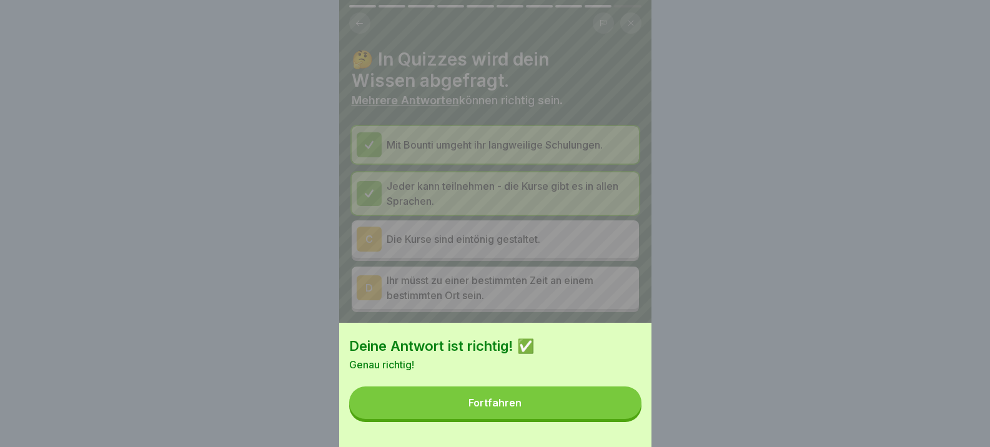
click at [490, 409] on div "Fortfahren" at bounding box center [495, 402] width 53 height 11
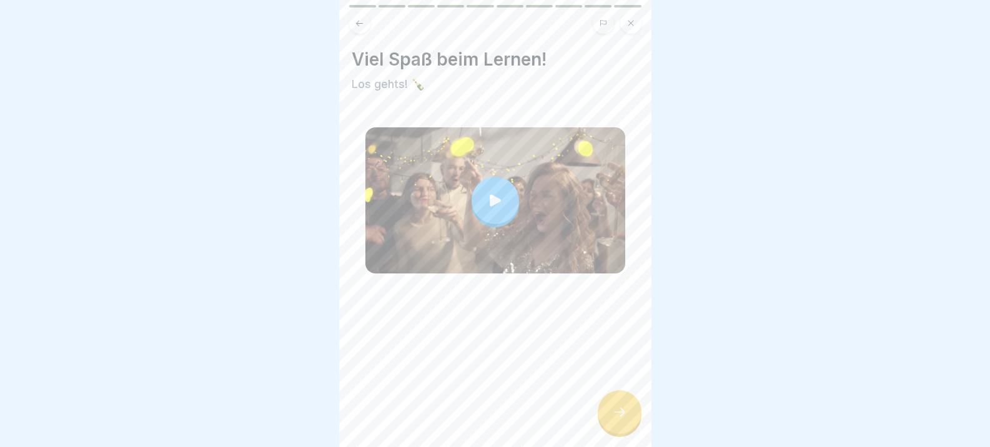
click at [495, 196] on icon at bounding box center [495, 200] width 17 height 17
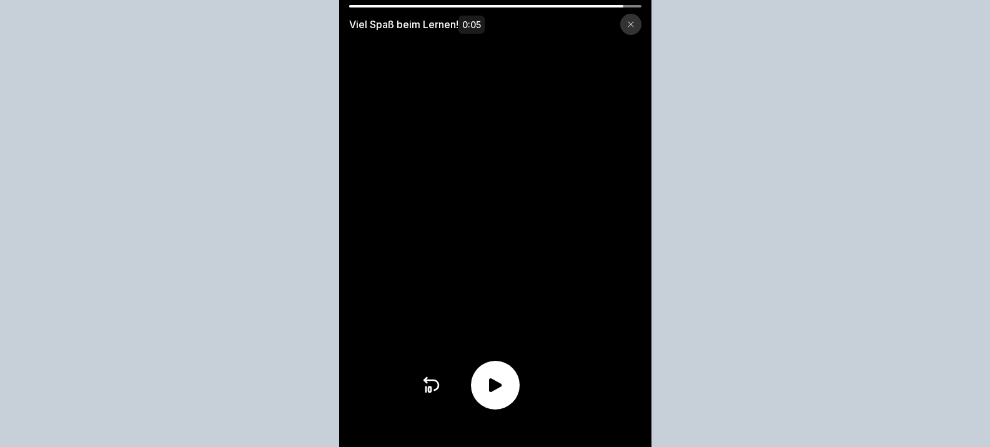
click at [431, 392] on icon at bounding box center [430, 389] width 2 height 5
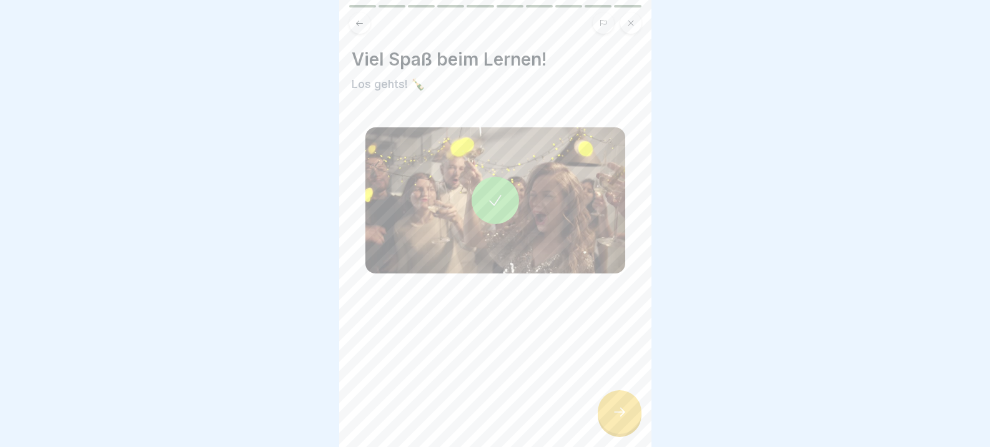
click at [611, 422] on div at bounding box center [620, 412] width 44 height 44
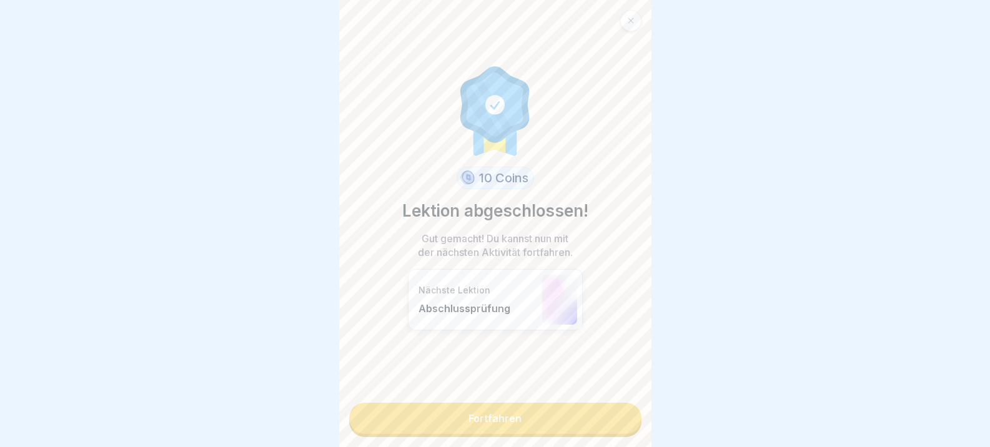
click at [477, 418] on link "Fortfahren" at bounding box center [495, 418] width 292 height 31
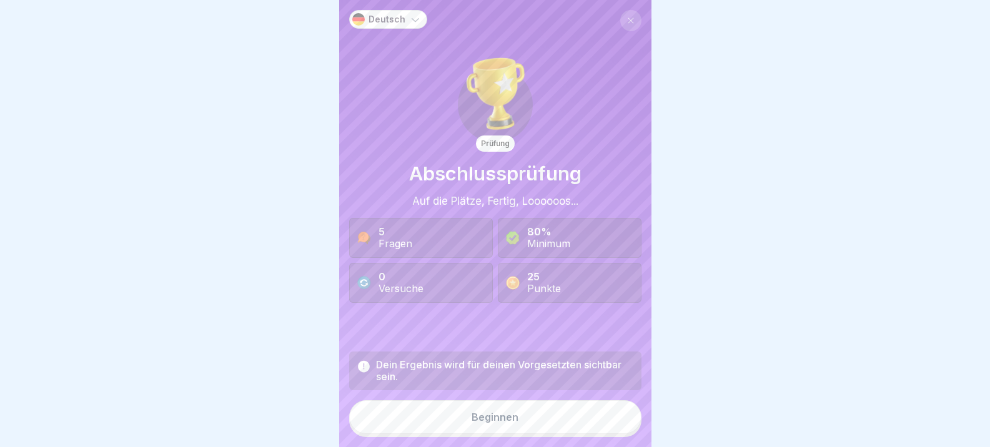
scroll to position [9, 0]
click at [484, 429] on button "Beginnen" at bounding box center [495, 417] width 292 height 34
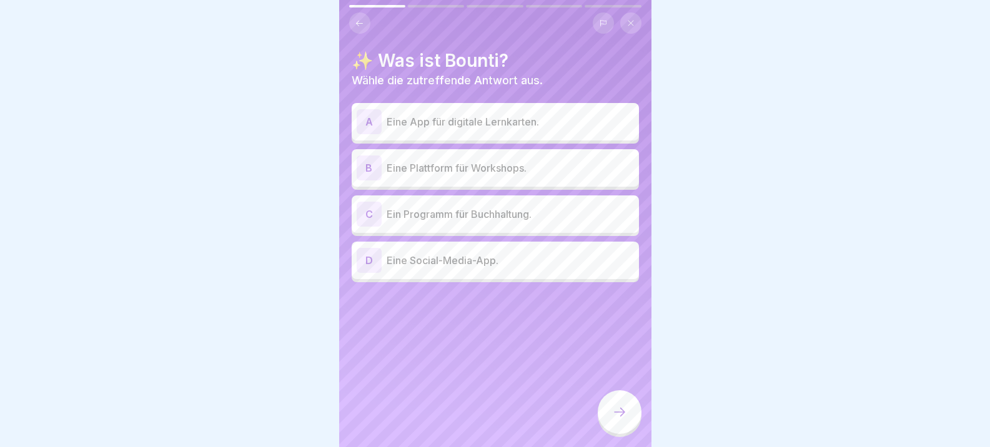
click at [365, 113] on div "A" at bounding box center [369, 121] width 25 height 25
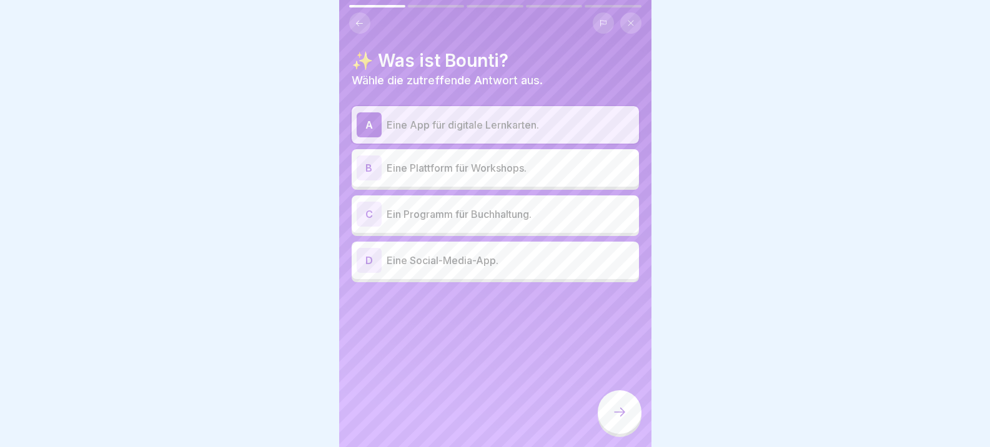
click at [366, 160] on div "B" at bounding box center [369, 168] width 25 height 25
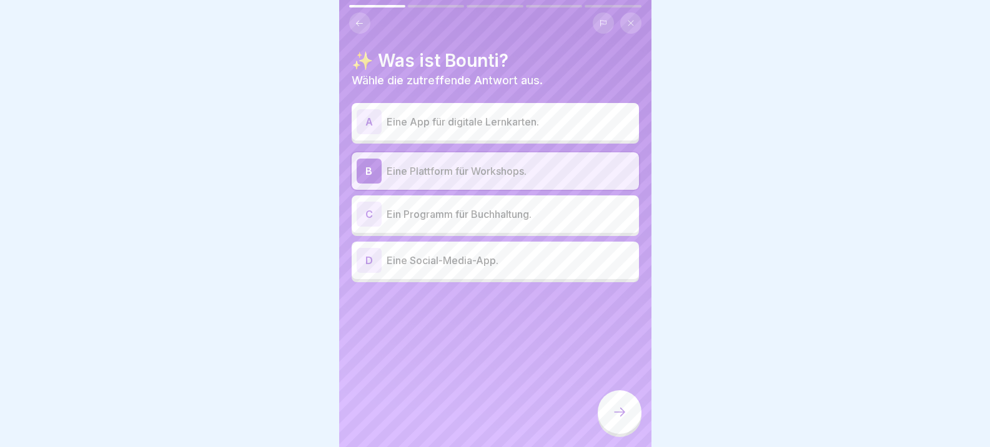
click at [362, 121] on div "A" at bounding box center [369, 121] width 25 height 25
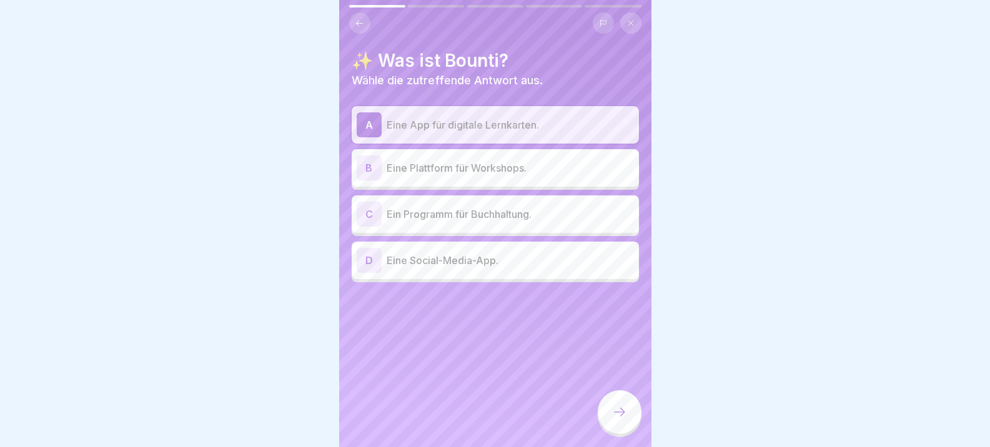
click at [632, 417] on div at bounding box center [620, 412] width 44 height 44
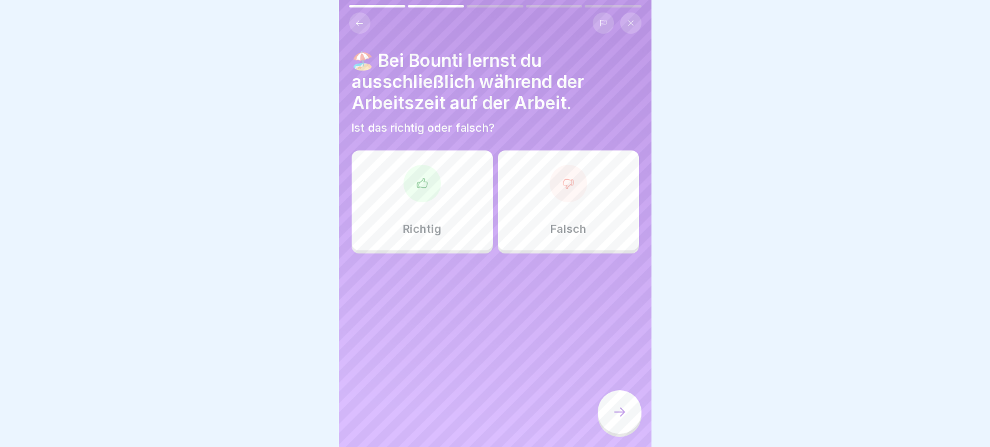
click at [574, 196] on div "Falsch" at bounding box center [568, 201] width 141 height 100
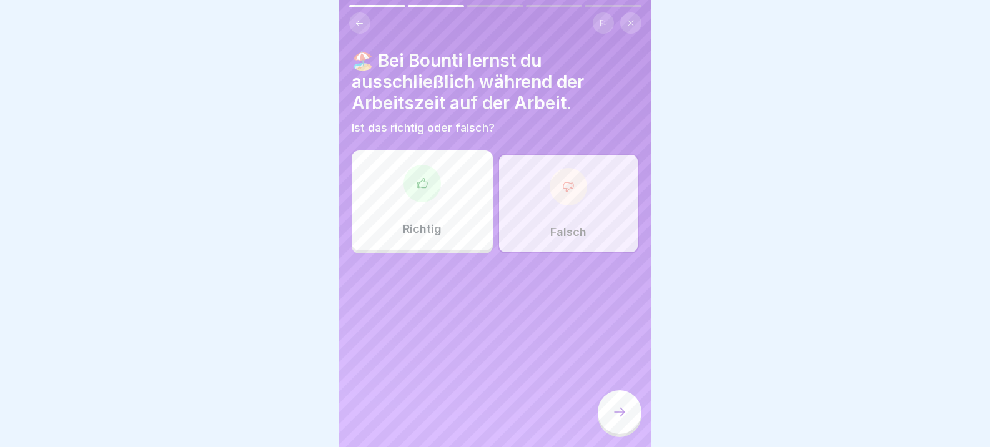
drag, startPoint x: 632, startPoint y: 404, endPoint x: 619, endPoint y: 393, distance: 16.4
click at [631, 402] on div at bounding box center [620, 412] width 44 height 44
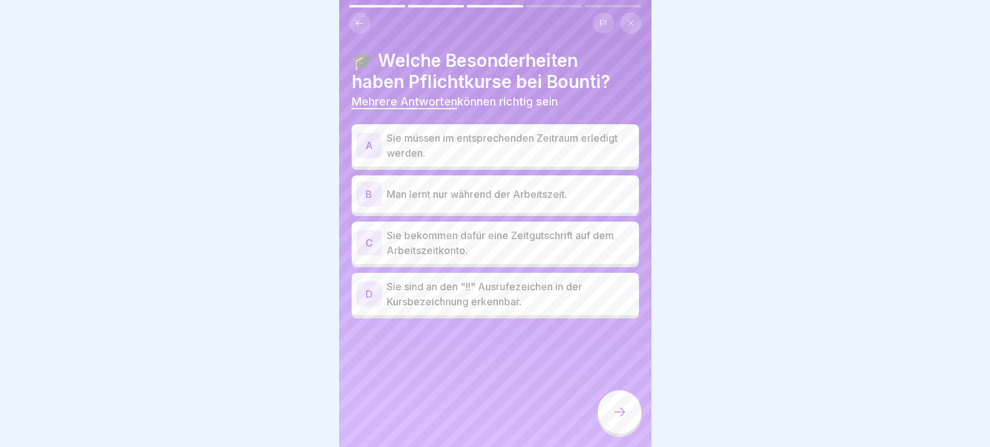
click at [384, 131] on div "A Sie müssen im entsprechenden Zeitraum erledigt werden." at bounding box center [495, 146] width 277 height 30
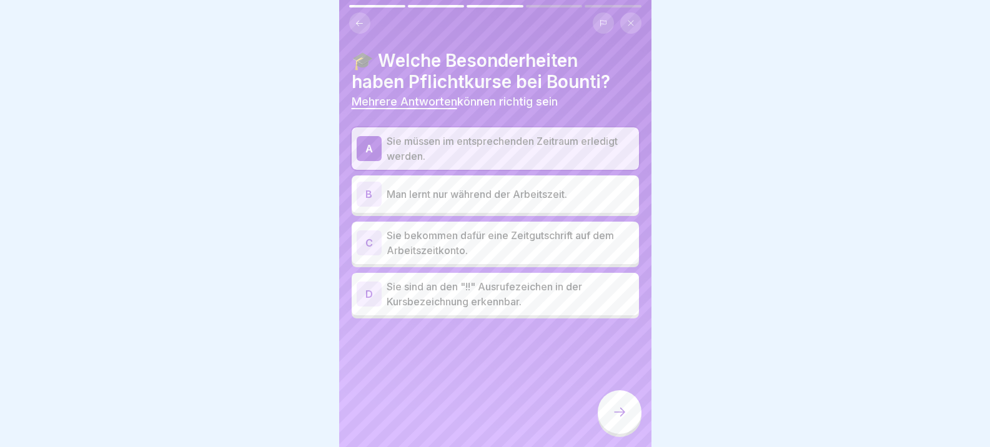
click at [360, 234] on div "C" at bounding box center [369, 243] width 25 height 25
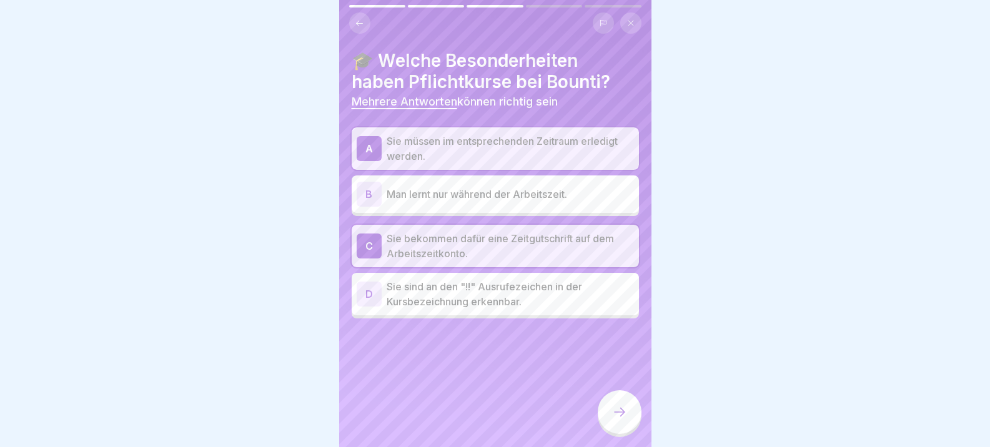
click at [369, 283] on div "D" at bounding box center [369, 294] width 25 height 25
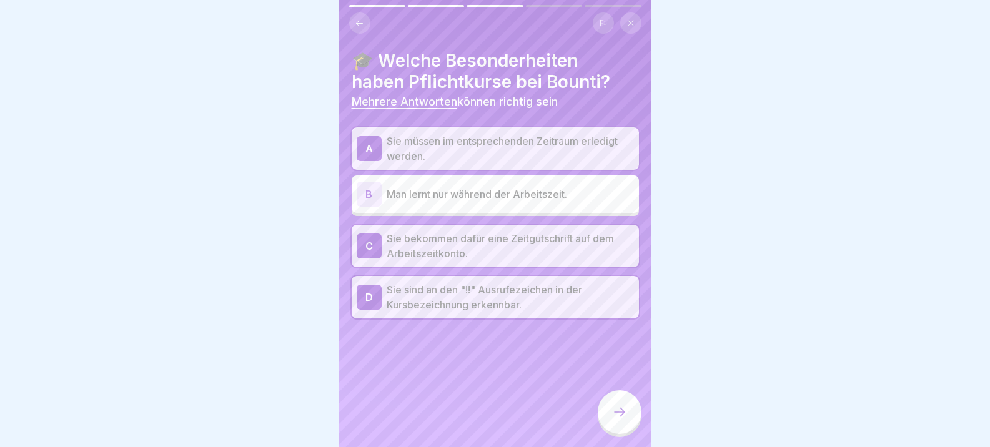
click at [614, 412] on icon at bounding box center [619, 412] width 15 height 15
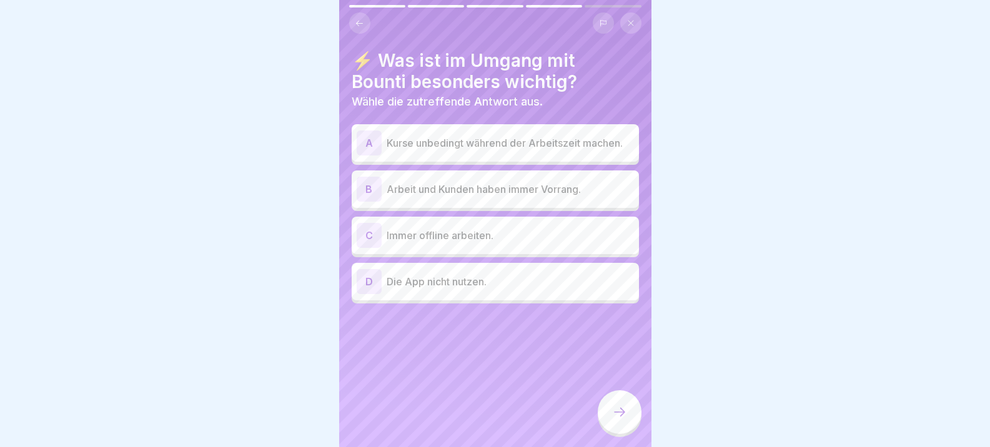
click at [387, 189] on p "Arbeit und Kunden haben immer Vorrang." at bounding box center [510, 189] width 247 height 15
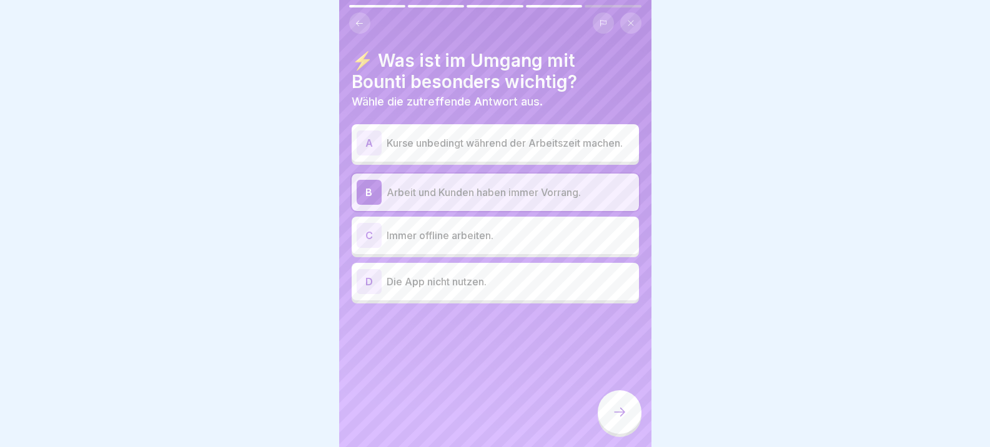
click at [619, 407] on icon at bounding box center [619, 412] width 15 height 15
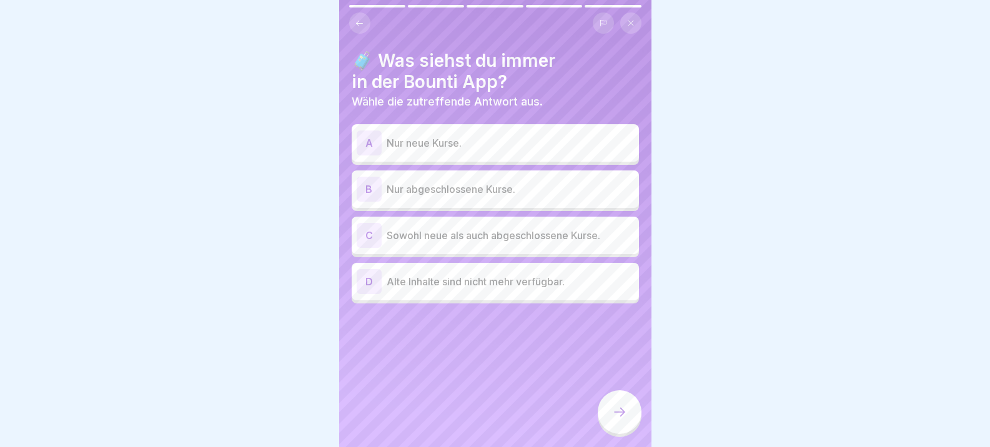
click at [359, 223] on div "C" at bounding box center [369, 235] width 25 height 25
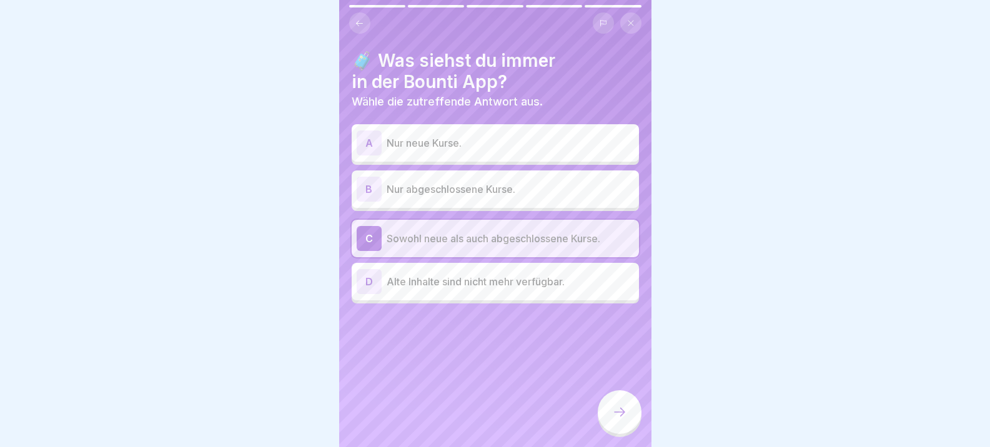
click at [615, 417] on icon at bounding box center [619, 412] width 15 height 15
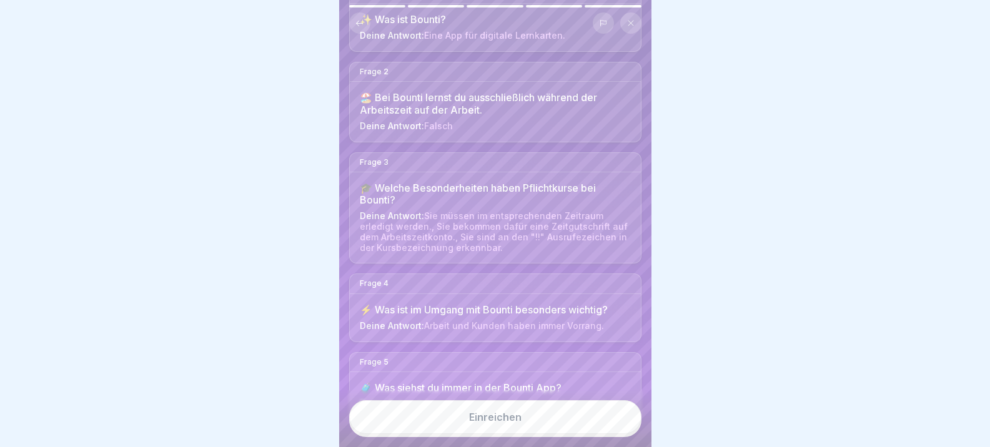
scroll to position [174, 0]
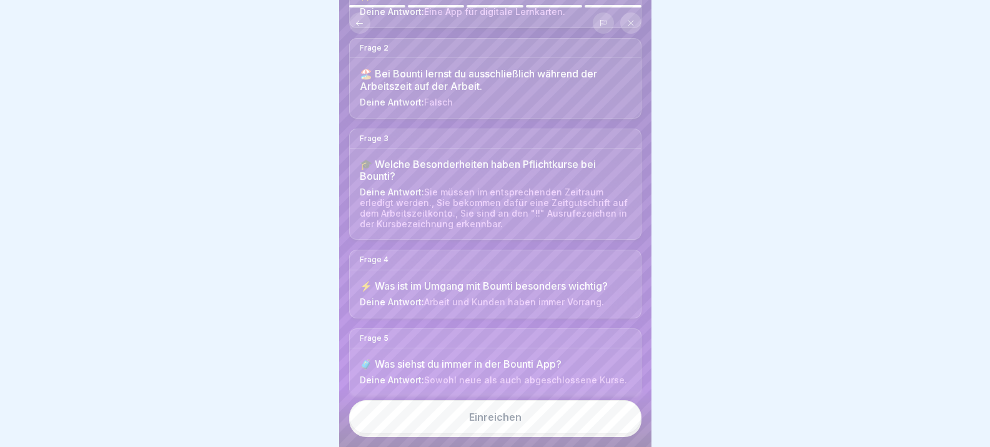
click at [497, 420] on div "Einreichen" at bounding box center [495, 417] width 52 height 11
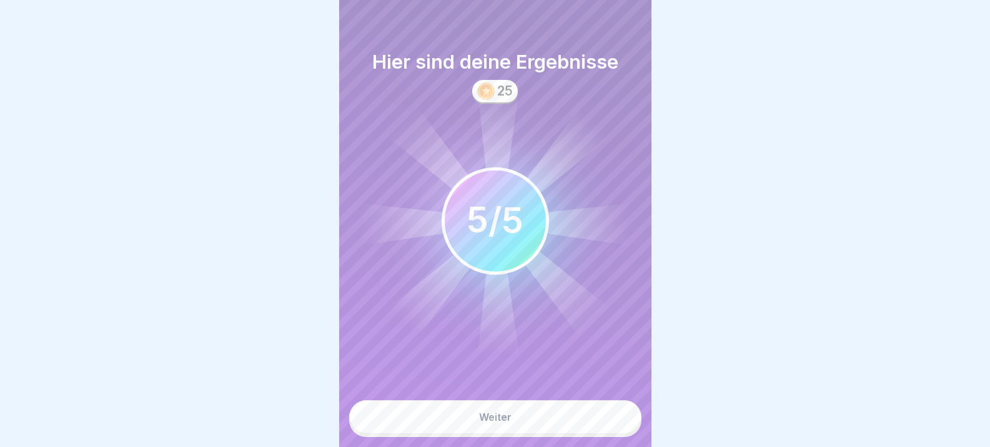
click at [500, 420] on div "Weiter" at bounding box center [495, 417] width 32 height 11
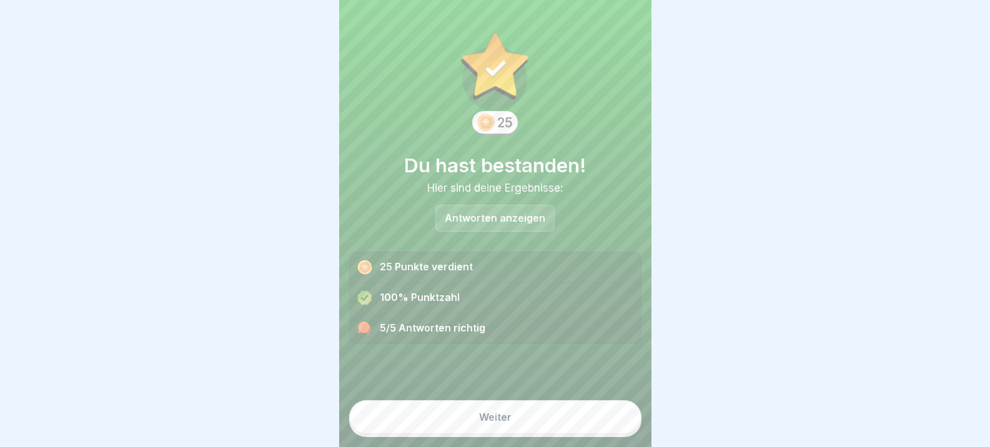
click at [509, 420] on button "Weiter" at bounding box center [495, 417] width 292 height 34
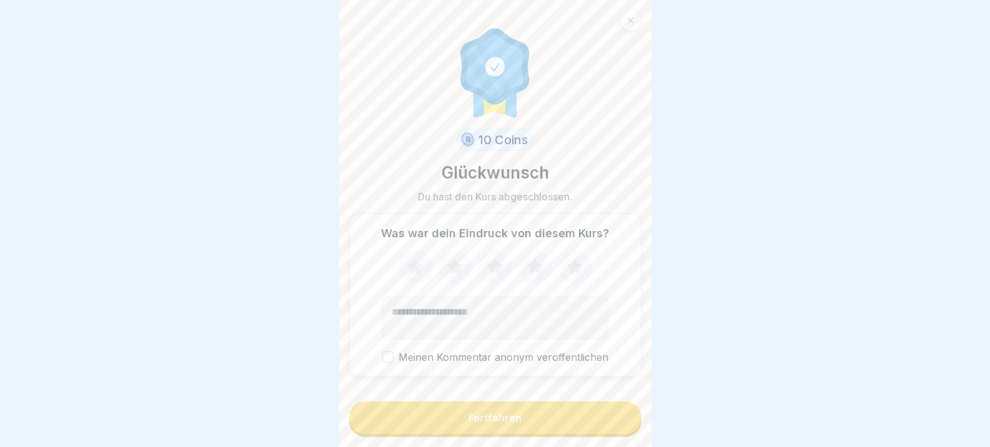
click at [463, 424] on button "Fortfahren" at bounding box center [495, 418] width 292 height 32
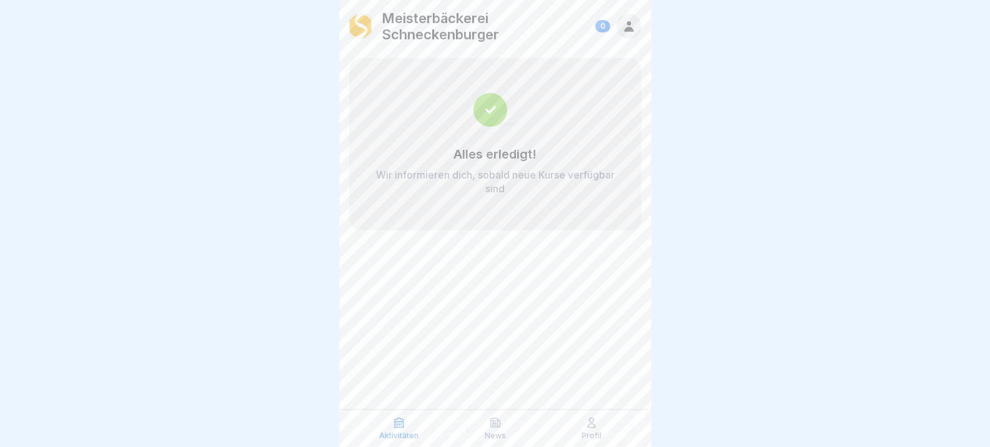
click at [625, 23] on icon at bounding box center [629, 26] width 14 height 14
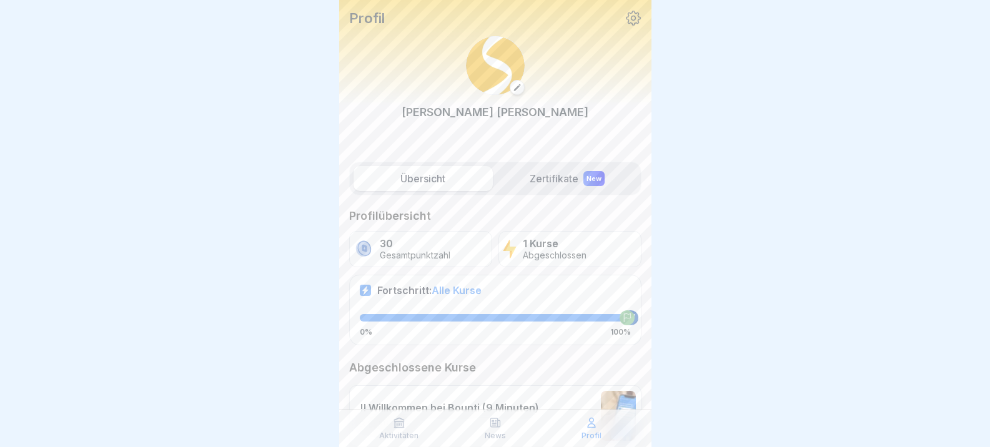
click at [626, 13] on icon at bounding box center [633, 18] width 15 height 15
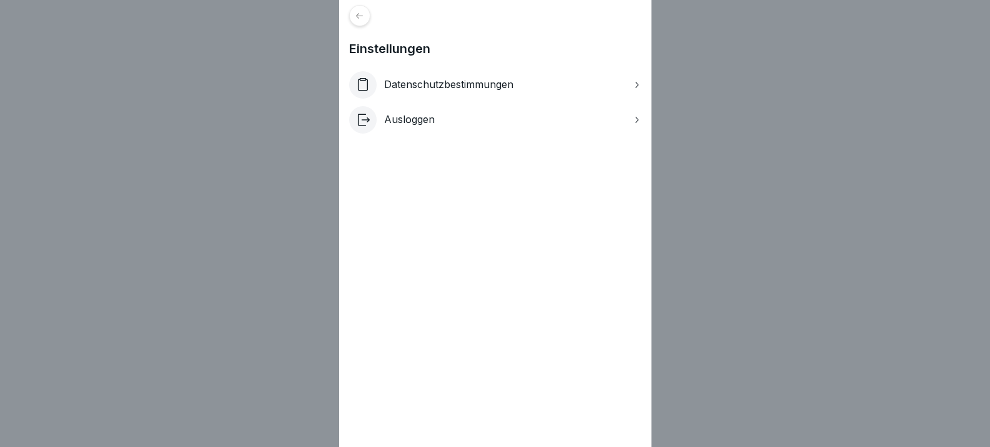
click at [363, 16] on icon at bounding box center [359, 15] width 7 height 6
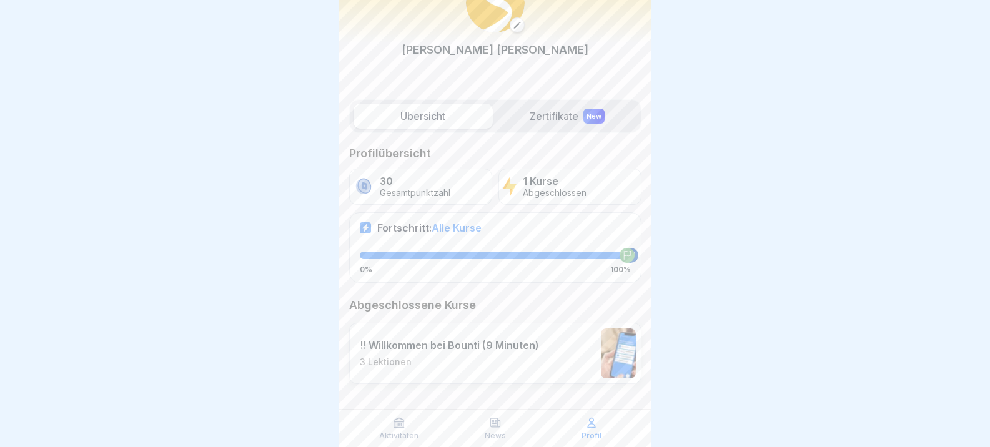
click at [584, 434] on p "Profil" at bounding box center [592, 436] width 20 height 9
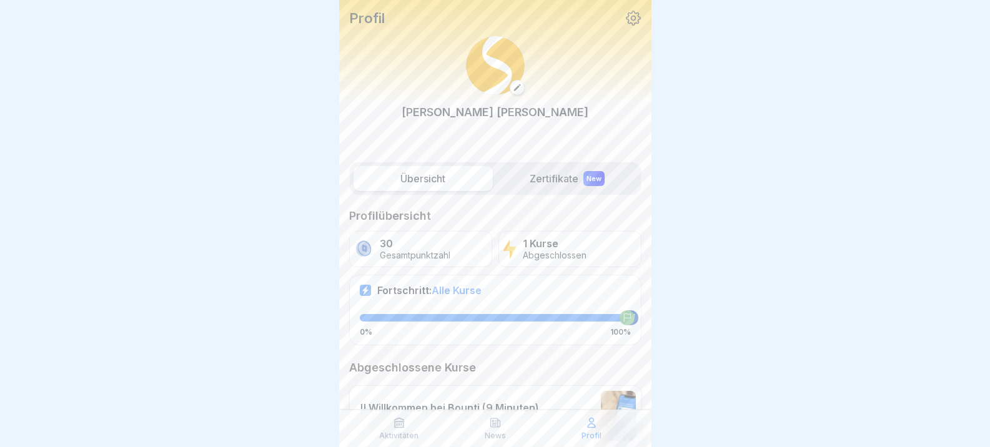
click at [625, 15] on icon at bounding box center [633, 18] width 16 height 16
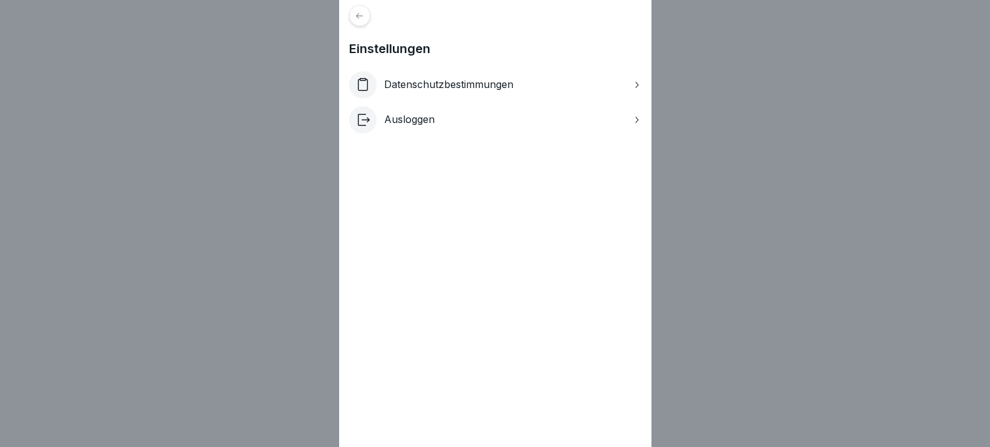
click at [367, 51] on p "Einstellungen" at bounding box center [495, 48] width 292 height 15
click at [425, 86] on p "Datenschutzbestimmungen" at bounding box center [448, 85] width 129 height 12
click at [642, 120] on icon at bounding box center [637, 120] width 10 height 10
